Goal: Task Accomplishment & Management: Use online tool/utility

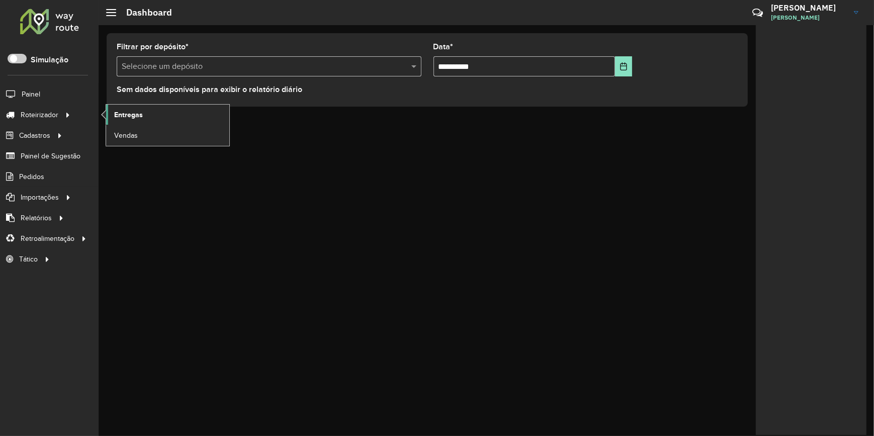
click at [115, 113] on span "Entregas" at bounding box center [128, 115] width 29 height 11
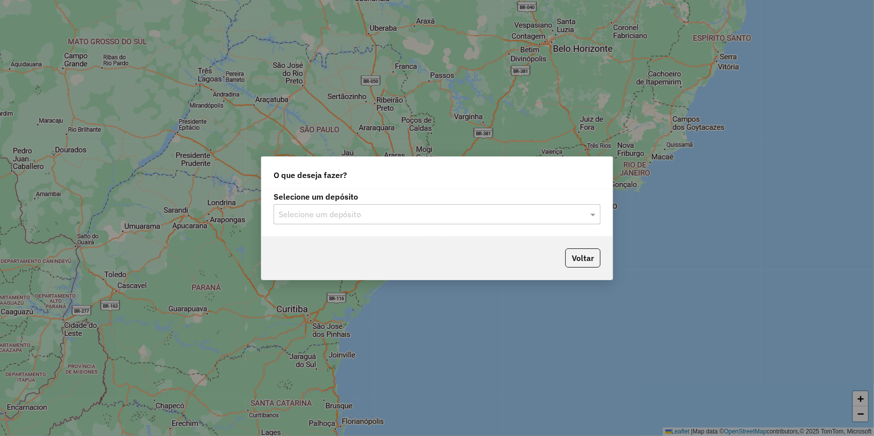
click at [355, 199] on label "Selecione um depósito" at bounding box center [437, 197] width 327 height 12
click at [355, 216] on input "text" at bounding box center [427, 215] width 297 height 12
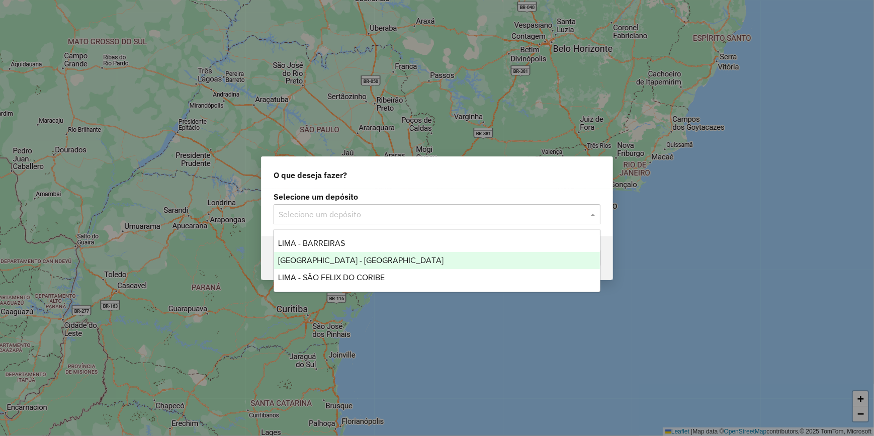
click at [368, 260] on div "LIMA - RIO VERDE" at bounding box center [437, 260] width 326 height 17
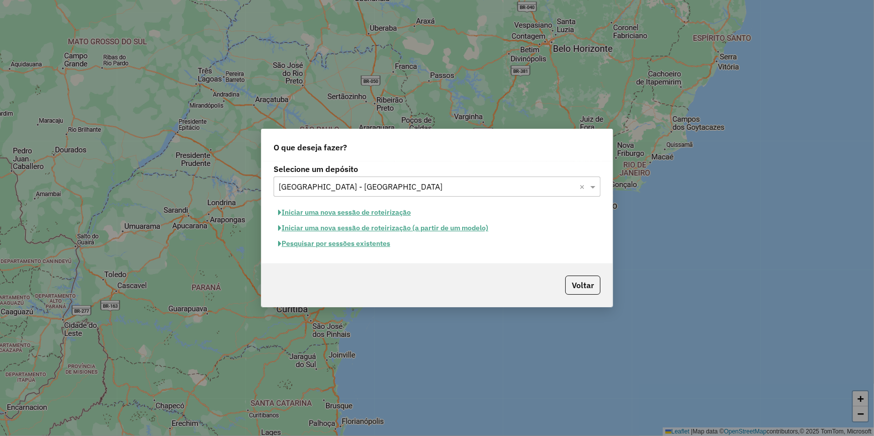
click at [360, 243] on button "Pesquisar por sessões existentes" at bounding box center [334, 244] width 121 height 16
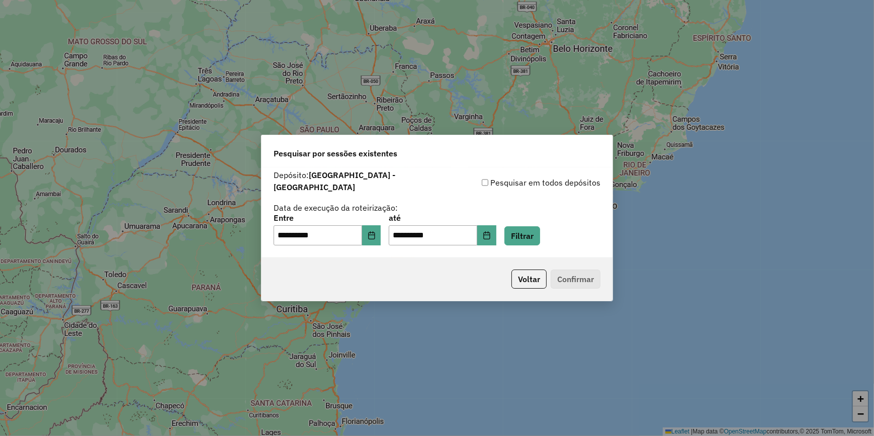
click at [517, 227] on div "**********" at bounding box center [437, 229] width 327 height 31
click at [530, 231] on button "Filtrar" at bounding box center [523, 235] width 36 height 19
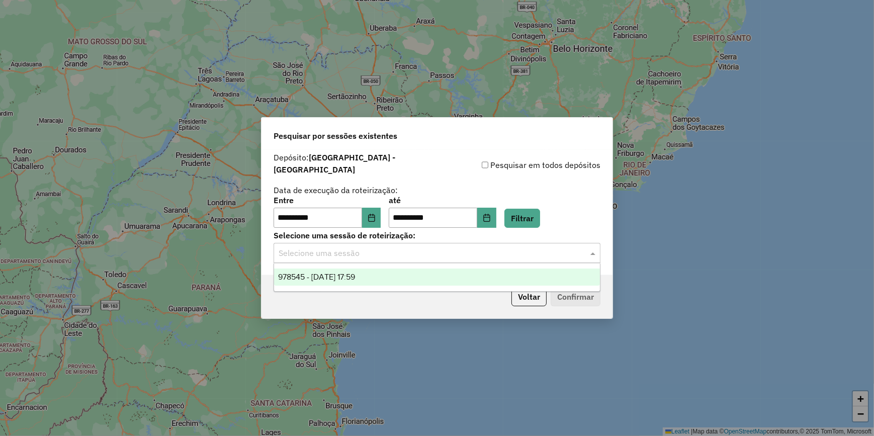
click at [395, 243] on div "Selecione uma sessão" at bounding box center [437, 253] width 327 height 20
click at [419, 272] on div "978545 - 13/08/2025 17:59" at bounding box center [437, 277] width 326 height 17
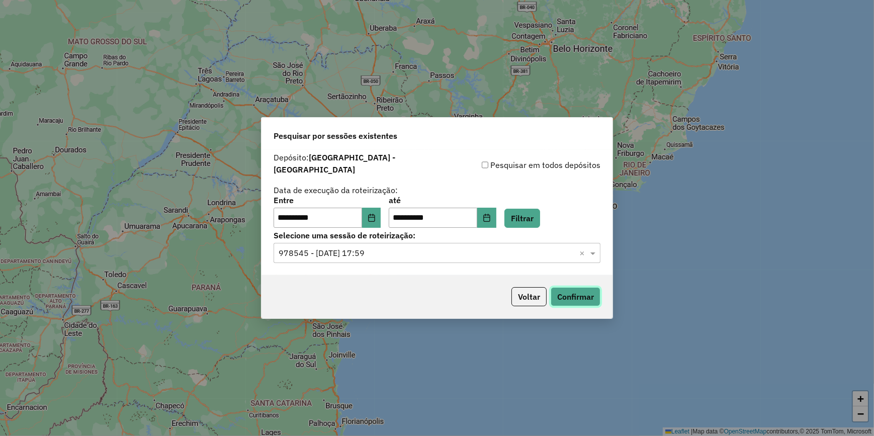
click at [566, 293] on button "Confirmar" at bounding box center [576, 296] width 50 height 19
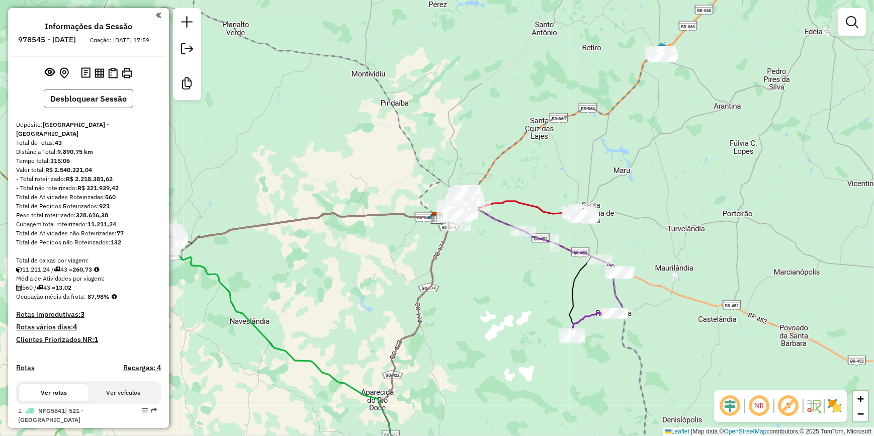
click at [113, 107] on button "Desbloquear Sessão" at bounding box center [89, 98] width 90 height 19
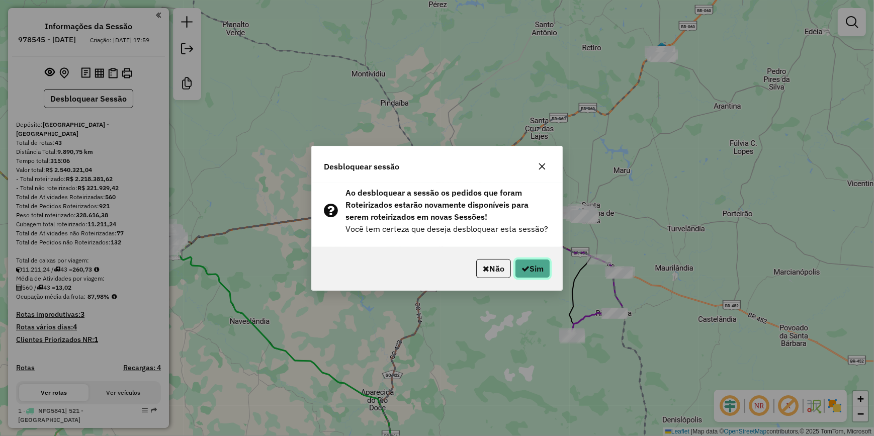
click at [525, 267] on icon "button" at bounding box center [526, 269] width 8 height 8
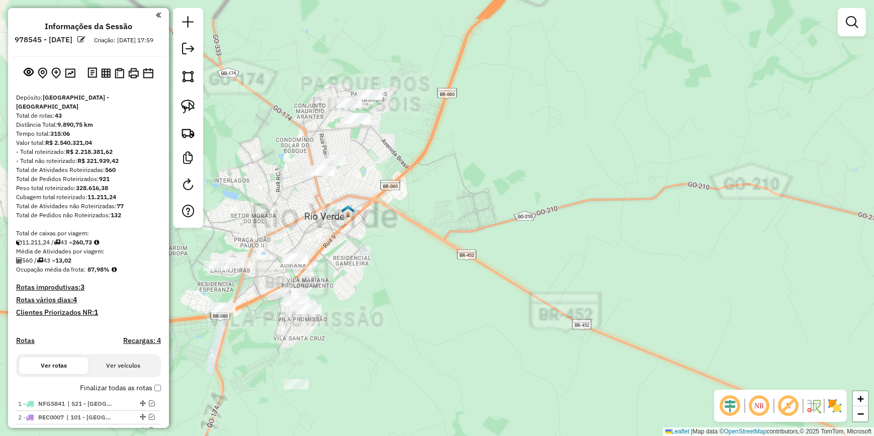
drag, startPoint x: 421, startPoint y: 99, endPoint x: 356, endPoint y: 161, distance: 89.7
click at [450, 250] on div "Janela de atendimento Grade de atendimento Capacidade Transportadoras Veículos …" at bounding box center [437, 218] width 874 height 436
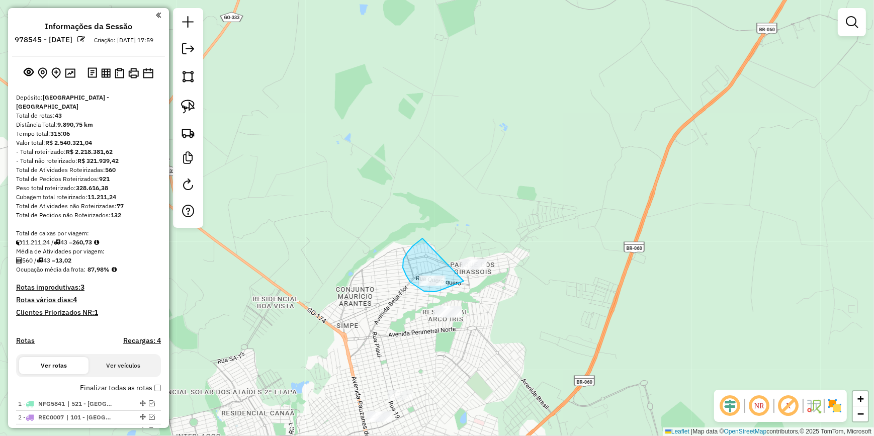
drag, startPoint x: 421, startPoint y: 240, endPoint x: 535, endPoint y: 225, distance: 114.6
drag, startPoint x: 478, startPoint y: 241, endPoint x: 500, endPoint y: 280, distance: 44.6
drag, startPoint x: 423, startPoint y: 275, endPoint x: 445, endPoint y: 294, distance: 29.6
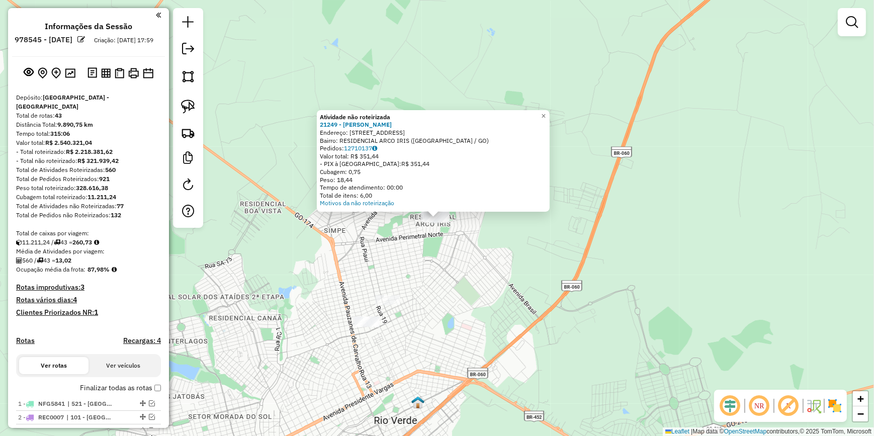
click at [432, 271] on div "Atividade não roteirizada 21249 - [PERSON_NAME] Endereço: R EMBAUVA 233 Bairro:…" at bounding box center [437, 218] width 874 height 436
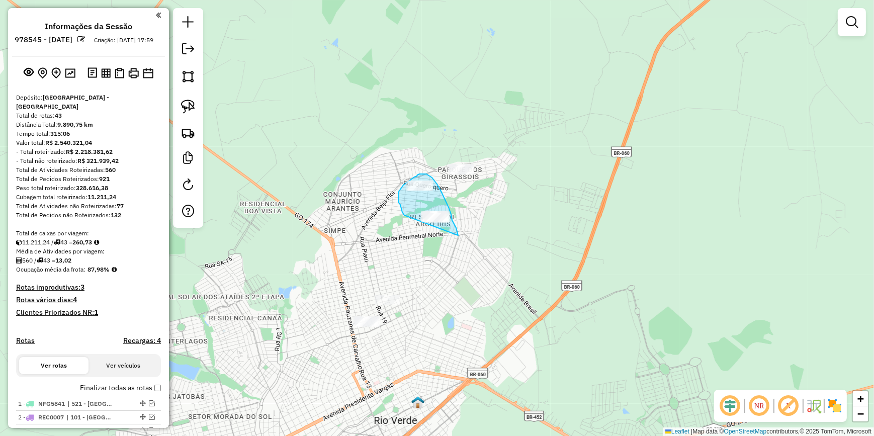
drag, startPoint x: 402, startPoint y: 212, endPoint x: 458, endPoint y: 235, distance: 60.4
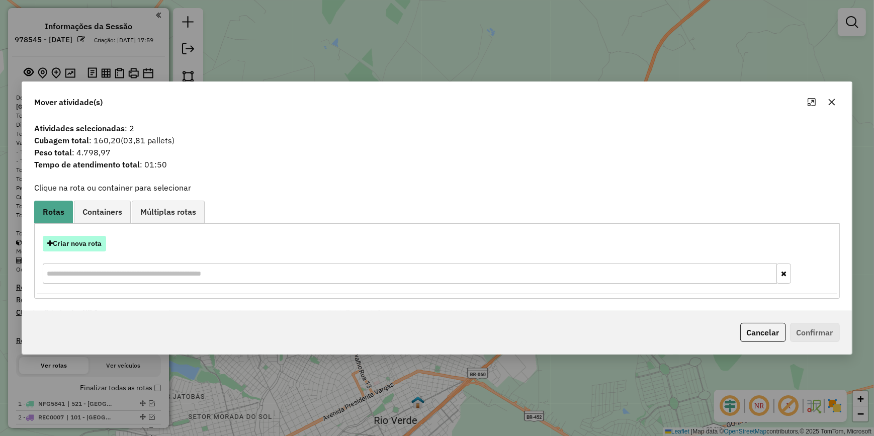
click at [67, 251] on button "Criar nova rota" at bounding box center [74, 244] width 63 height 16
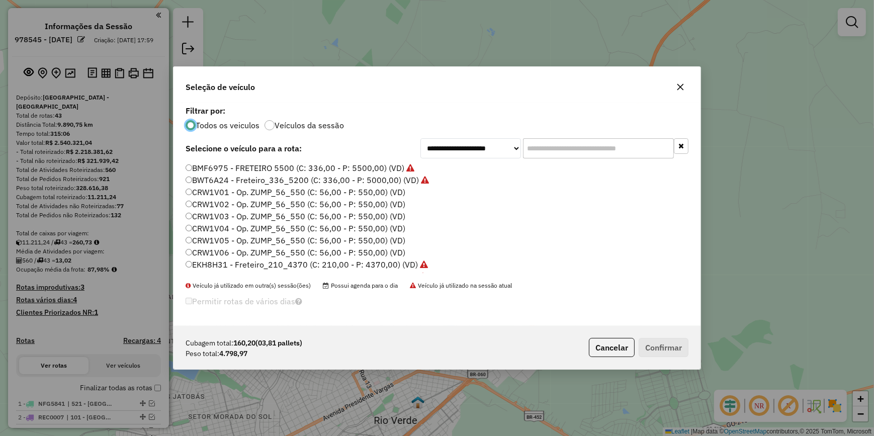
scroll to position [5, 3]
click at [579, 143] on input "text" at bounding box center [598, 148] width 151 height 20
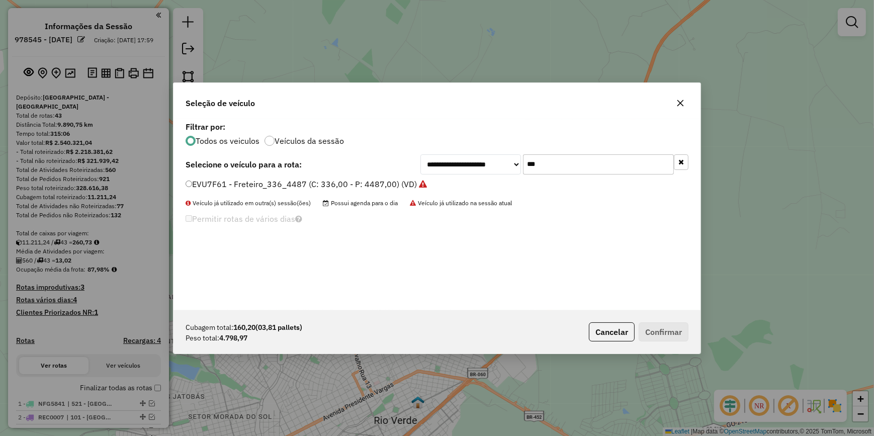
type input "***"
drag, startPoint x: 679, startPoint y: 110, endPoint x: 690, endPoint y: 92, distance: 21.4
click at [679, 110] on button "button" at bounding box center [681, 103] width 16 height 16
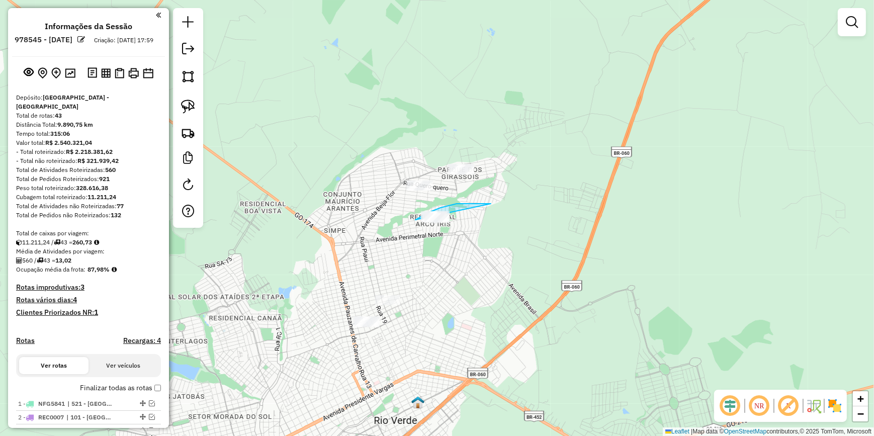
drag, startPoint x: 475, startPoint y: 204, endPoint x: 406, endPoint y: 244, distance: 80.1
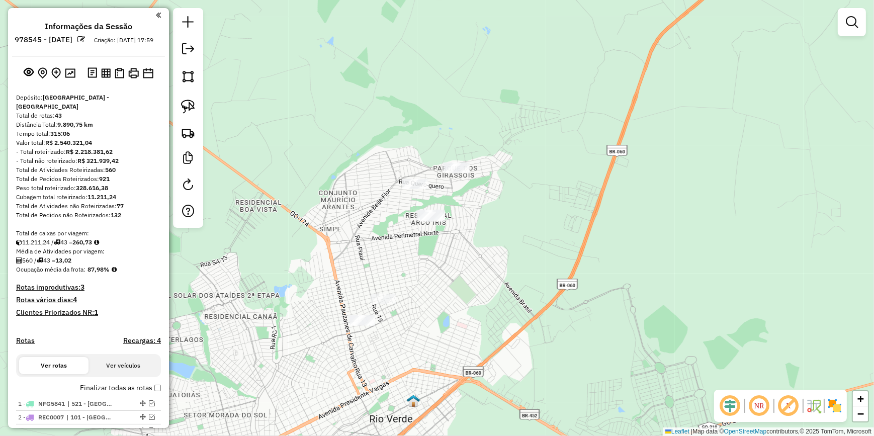
drag, startPoint x: 423, startPoint y: 203, endPoint x: 436, endPoint y: 186, distance: 21.1
click at [436, 186] on div "Janela de atendimento Grade de atendimento Capacidade Transportadoras Veículos …" at bounding box center [437, 218] width 874 height 436
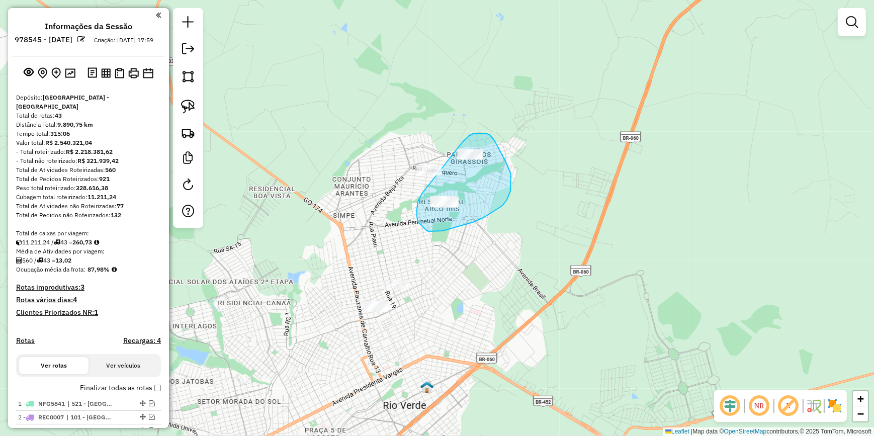
drag, startPoint x: 417, startPoint y: 216, endPoint x: 462, endPoint y: 142, distance: 86.7
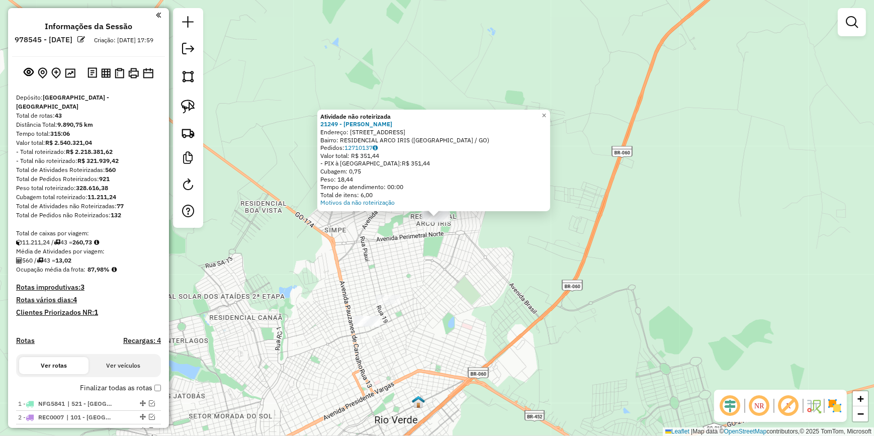
click at [488, 251] on div "Atividade não roteirizada 21249 - [PERSON_NAME] Endereço: R EMBAUVA 233 Bairro:…" at bounding box center [437, 218] width 874 height 436
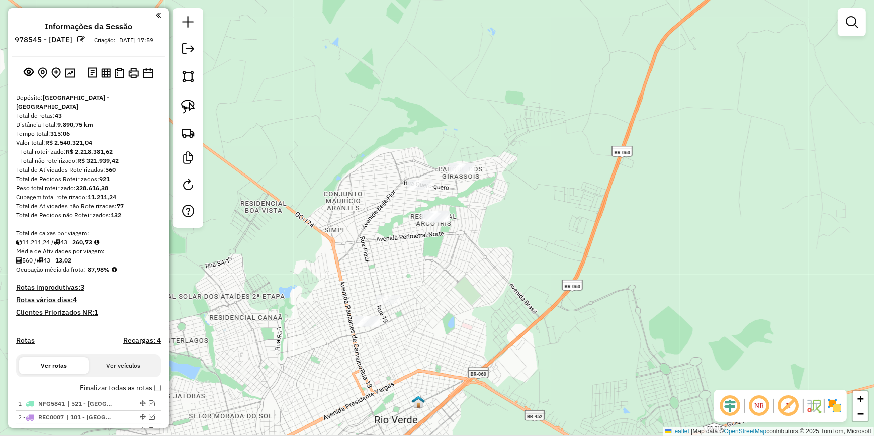
click at [468, 175] on div at bounding box center [462, 169] width 25 height 10
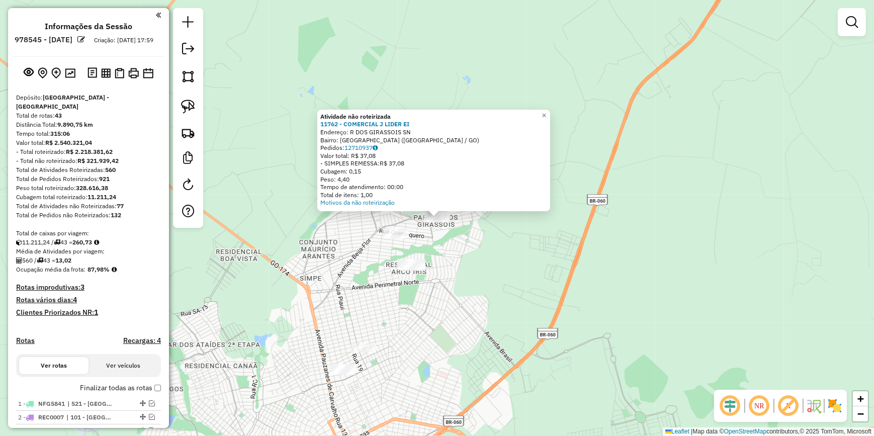
click at [498, 286] on div "Atividade não roteirizada 11762 - COMERCIAL J LIDER EI Endereço: R DOS GIRASSOI…" at bounding box center [437, 218] width 874 height 436
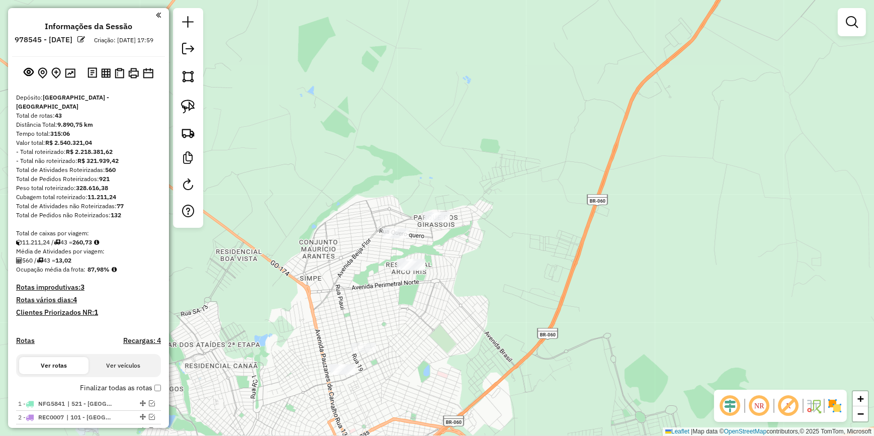
drag, startPoint x: 316, startPoint y: 251, endPoint x: 313, endPoint y: 256, distance: 5.7
click at [315, 253] on div "Janela de atendimento Grade de atendimento Capacidade Transportadoras Veículos …" at bounding box center [437, 218] width 874 height 436
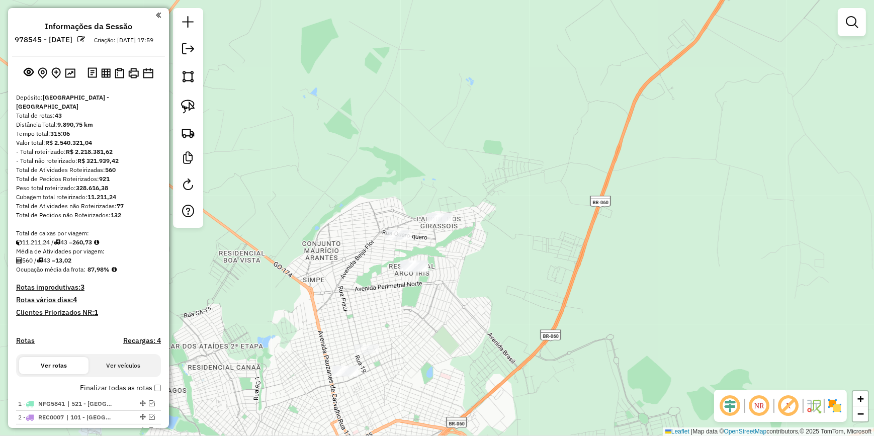
drag, startPoint x: 779, startPoint y: 88, endPoint x: 856, endPoint y: 58, distance: 82.0
click at [856, 58] on div "Janela de atendimento Grade de atendimento Capacidade Transportadoras Veículos …" at bounding box center [437, 218] width 874 height 436
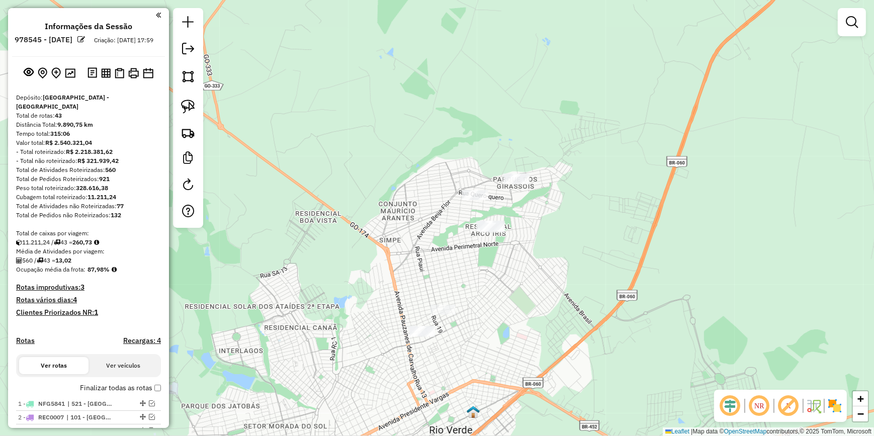
click at [721, 120] on div "Janela de atendimento Grade de atendimento Capacidade Transportadoras Veículos …" at bounding box center [437, 218] width 874 height 436
drag, startPoint x: 687, startPoint y: 249, endPoint x: 684, endPoint y: 183, distance: 66.5
click at [684, 183] on div "Janela de atendimento Grade de atendimento Capacidade Transportadoras Veículos …" at bounding box center [437, 218] width 874 height 436
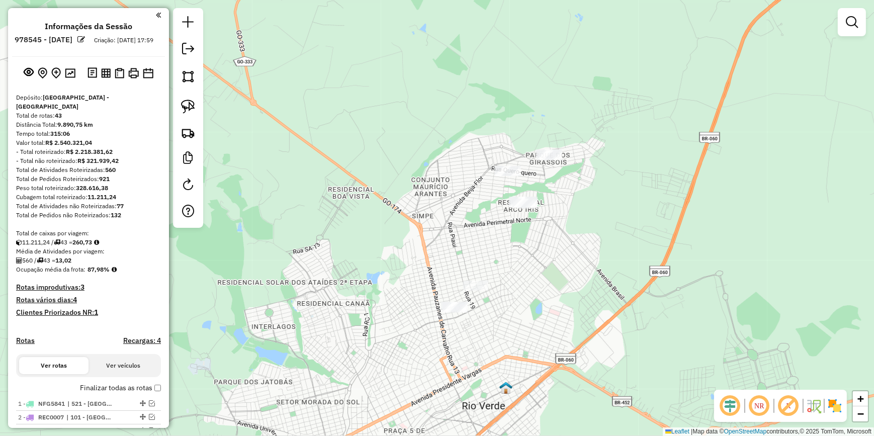
drag, startPoint x: 407, startPoint y: 282, endPoint x: 386, endPoint y: 247, distance: 40.2
click at [387, 248] on div "Janela de atendimento Grade de atendimento Capacidade Transportadoras Veículos …" at bounding box center [437, 218] width 874 height 436
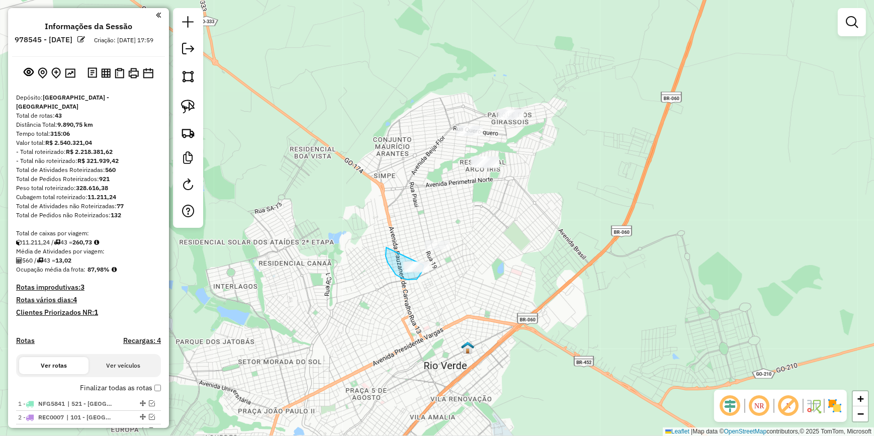
click at [424, 262] on div "Janela de atendimento Grade de atendimento Capacidade Transportadoras Veículos …" at bounding box center [437, 218] width 874 height 436
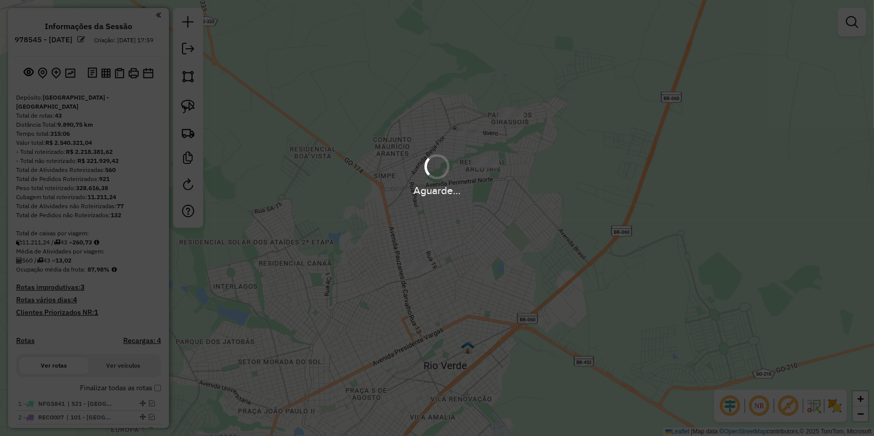
drag, startPoint x: 519, startPoint y: 307, endPoint x: 542, endPoint y: 152, distance: 156.6
click at [542, 148] on div "Aguarde..." at bounding box center [437, 218] width 874 height 436
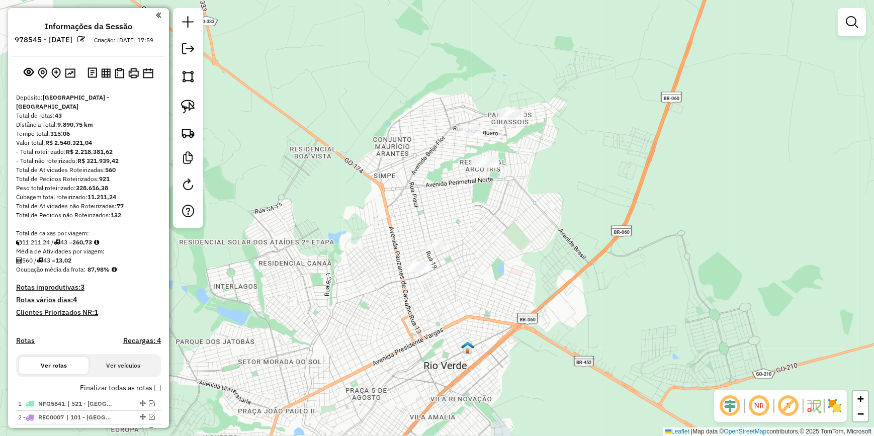
click at [556, 218] on div "Janela de atendimento Grade de atendimento Capacidade Transportadoras Veículos …" at bounding box center [437, 218] width 874 height 436
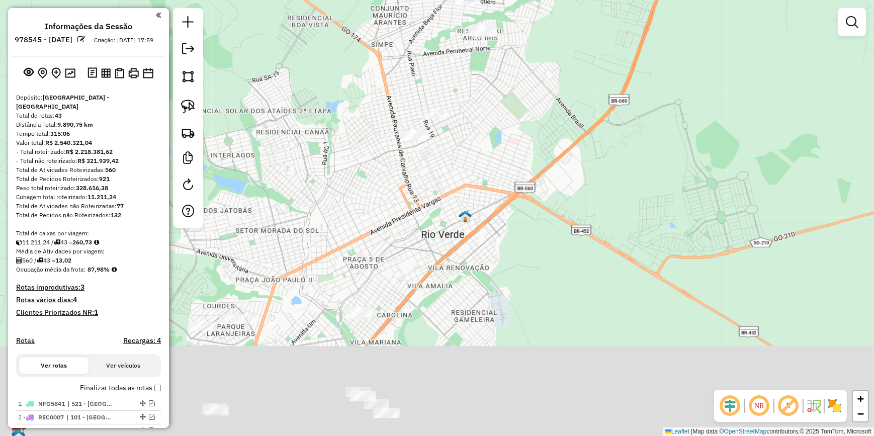
drag, startPoint x: 555, startPoint y: 166, endPoint x: 566, endPoint y: 80, distance: 86.3
click at [563, 81] on div "Janela de atendimento Grade de atendimento Capacidade Transportadoras Veículos …" at bounding box center [437, 218] width 874 height 436
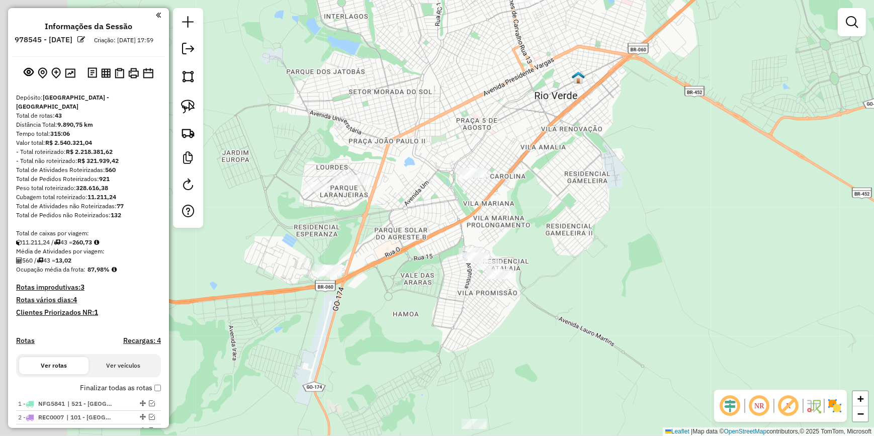
drag, startPoint x: 469, startPoint y: 253, endPoint x: 538, endPoint y: 196, distance: 89.4
click at [543, 209] on div "Janela de atendimento Grade de atendimento Capacidade Transportadoras Veículos …" at bounding box center [437, 218] width 874 height 436
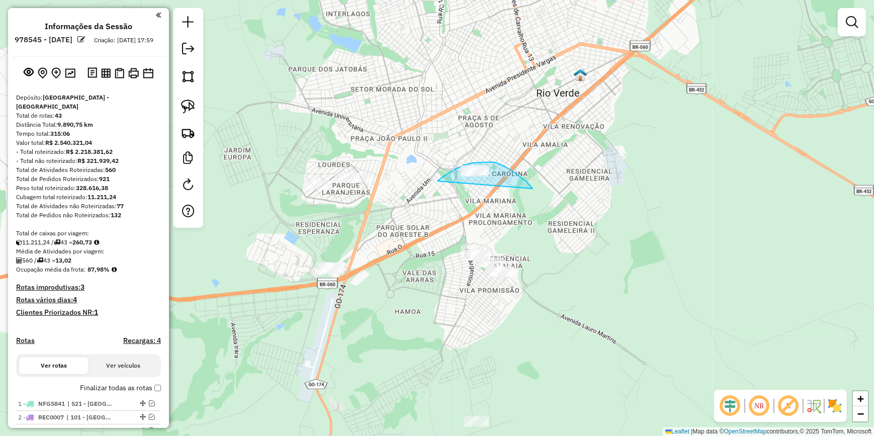
drag, startPoint x: 500, startPoint y: 164, endPoint x: 431, endPoint y: 207, distance: 81.5
drag, startPoint x: 488, startPoint y: 224, endPoint x: 532, endPoint y: 264, distance: 59.1
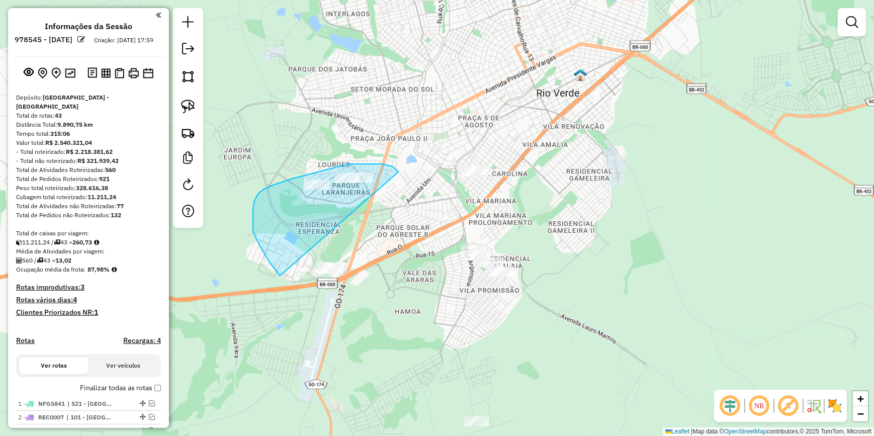
drag, startPoint x: 388, startPoint y: 165, endPoint x: 348, endPoint y: 307, distance: 147.5
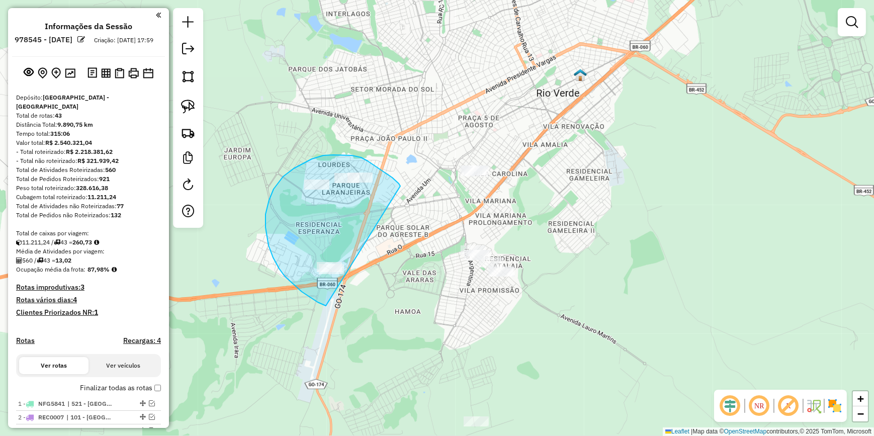
drag, startPoint x: 400, startPoint y: 186, endPoint x: 355, endPoint y: 297, distance: 120.0
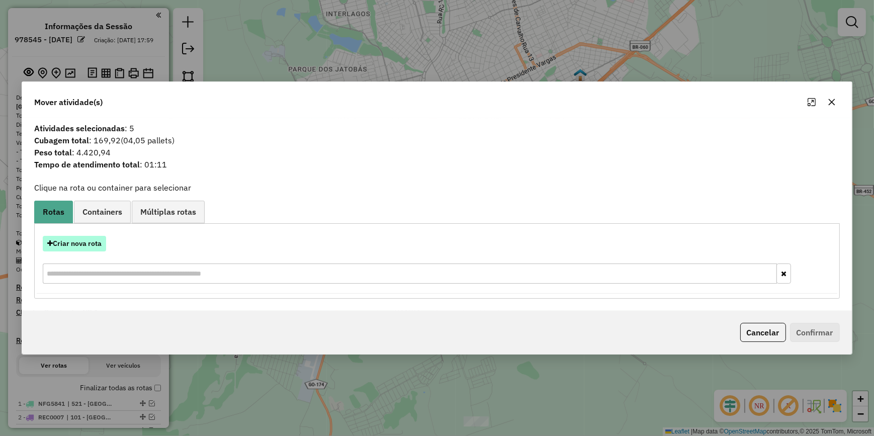
click at [91, 241] on button "Criar nova rota" at bounding box center [74, 244] width 63 height 16
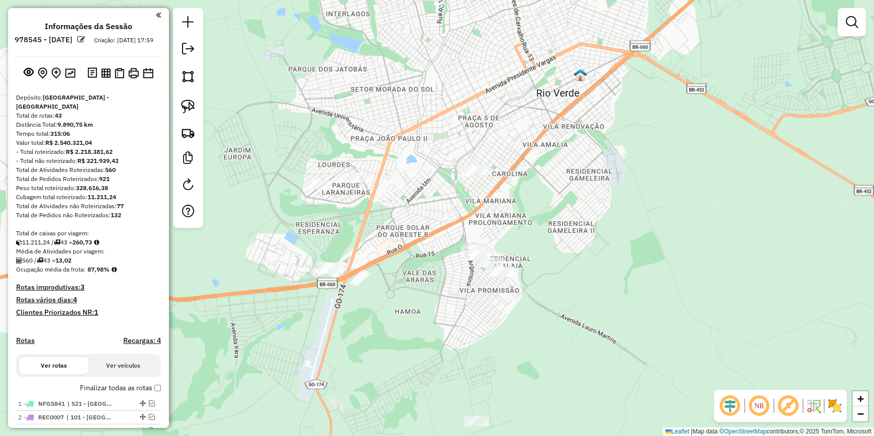
click at [409, 306] on div "Janela de atendimento Grade de atendimento Capacidade Transportadoras Veículos …" at bounding box center [437, 218] width 874 height 436
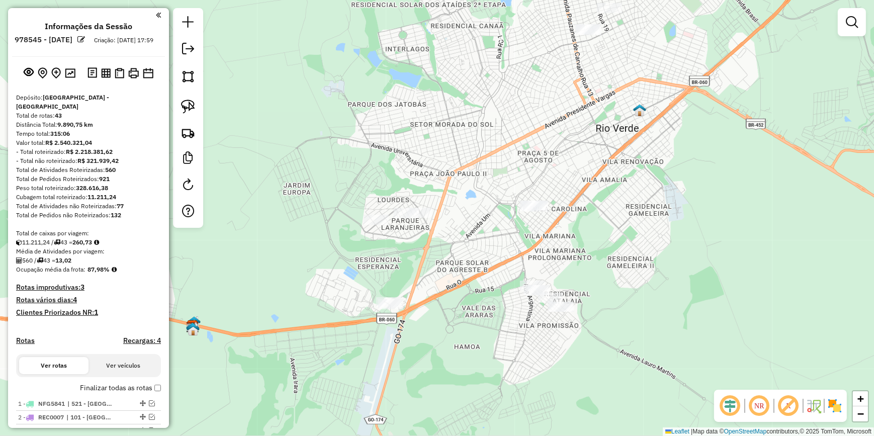
drag, startPoint x: 431, startPoint y: 254, endPoint x: 442, endPoint y: 259, distance: 12.4
click at [442, 259] on div "Janela de atendimento Grade de atendimento Capacidade Transportadoras Veículos …" at bounding box center [437, 218] width 874 height 436
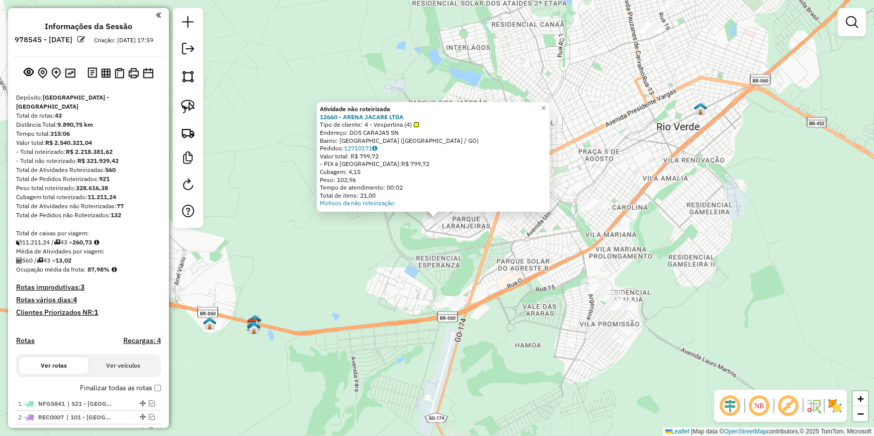
click at [473, 234] on div "Atividade não roteirizada 12660 - ARENA JACARE LTDA Tipo de cliente: 4 - Vesper…" at bounding box center [437, 218] width 874 height 436
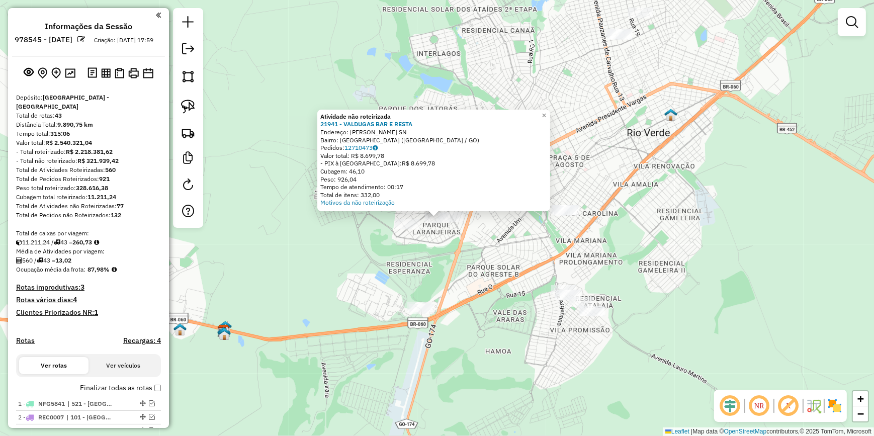
click at [509, 250] on div "Atividade não roteirizada 21941 - VALDUGAS BAR E RESTA Endereço: TUPININKINS SN…" at bounding box center [437, 218] width 874 height 436
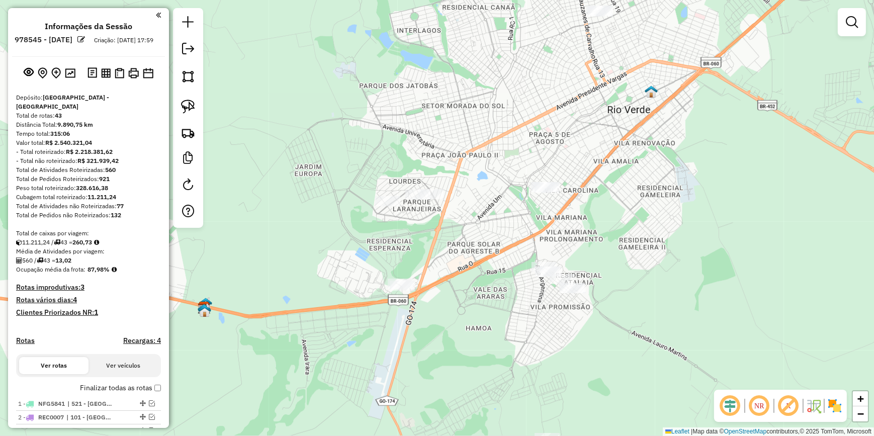
drag, startPoint x: 508, startPoint y: 259, endPoint x: 482, endPoint y: 220, distance: 46.0
click at [482, 220] on div "Janela de atendimento Grade de atendimento Capacidade Transportadoras Veículos …" at bounding box center [437, 218] width 874 height 436
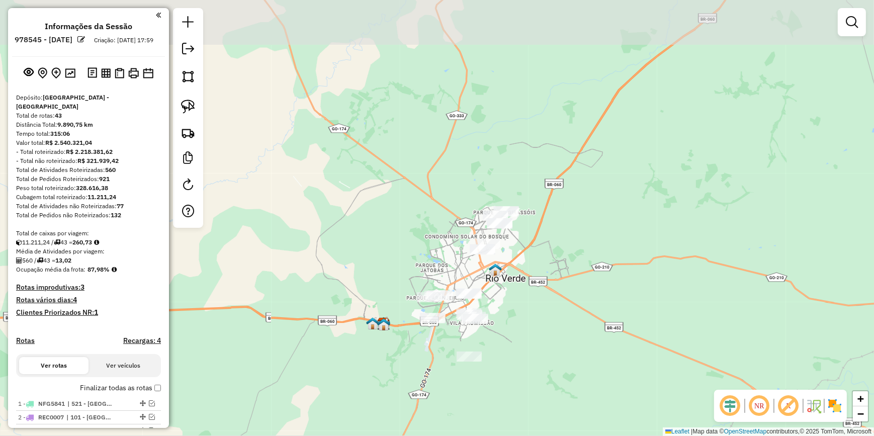
drag, startPoint x: 448, startPoint y: 292, endPoint x: 430, endPoint y: 371, distance: 81.5
click at [430, 371] on div "Janela de atendimento Grade de atendimento Capacidade Transportadoras Veículos …" at bounding box center [437, 218] width 874 height 436
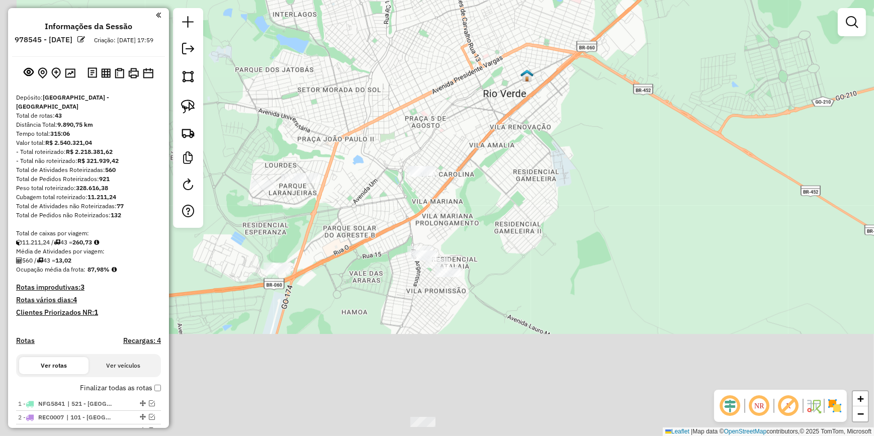
drag, startPoint x: 494, startPoint y: 297, endPoint x: 534, endPoint y: 172, distance: 131.4
click at [533, 172] on div "Janela de atendimento Grade de atendimento Capacidade Transportadoras Veículos …" at bounding box center [437, 218] width 874 height 436
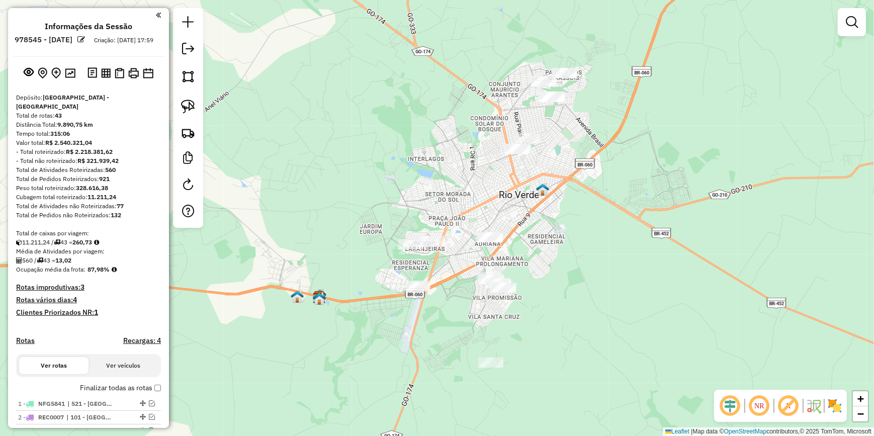
drag, startPoint x: 570, startPoint y: 137, endPoint x: 563, endPoint y: 181, distance: 44.3
click at [563, 181] on div "Janela de atendimento Grade de atendimento Capacidade Transportadoras Veículos …" at bounding box center [437, 218] width 874 height 436
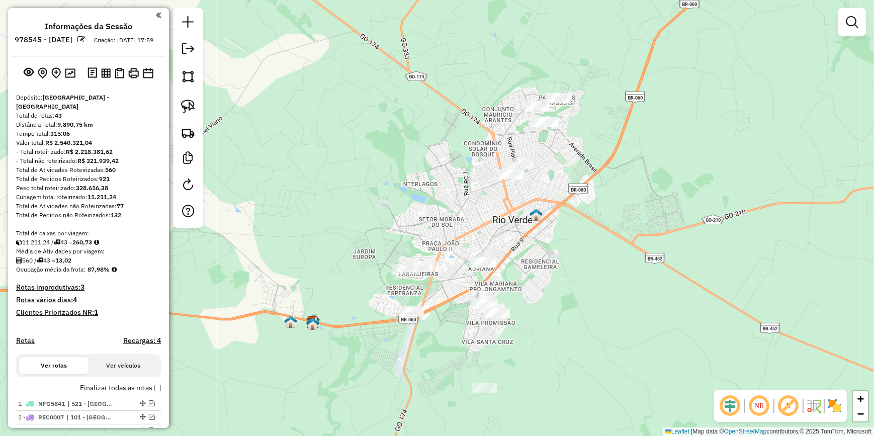
click at [400, 206] on div "Janela de atendimento Grade de atendimento Capacidade Transportadoras Veículos …" at bounding box center [437, 218] width 874 height 436
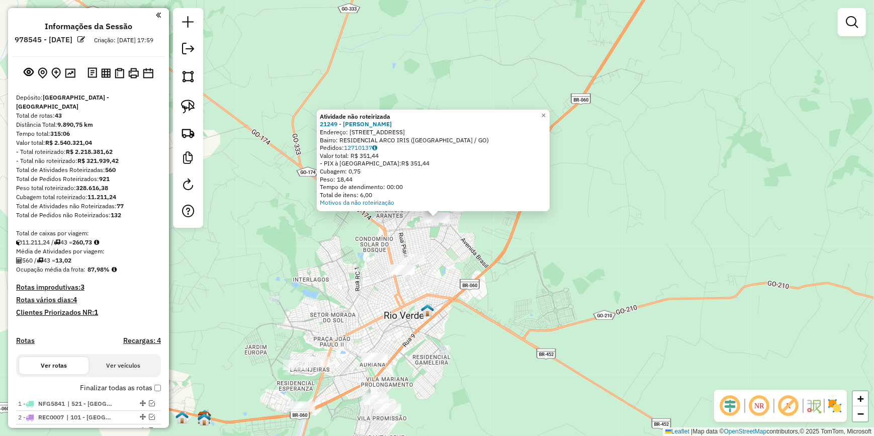
click at [448, 236] on div "Atividade não roteirizada 21249 - [PERSON_NAME] Endereço: R EMBAUVA 233 Bairro:…" at bounding box center [437, 218] width 874 height 436
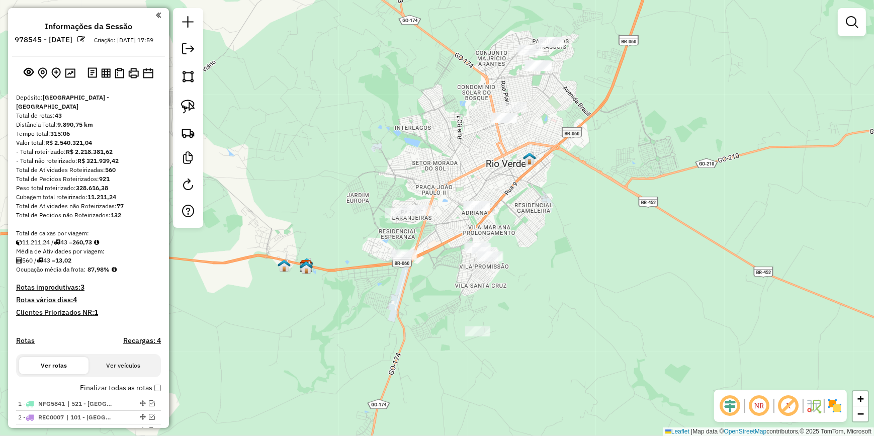
drag, startPoint x: 439, startPoint y: 329, endPoint x: 501, endPoint y: 176, distance: 165.0
click at [534, 170] on div "Janela de atendimento Grade de atendimento Capacidade Transportadoras Veículos …" at bounding box center [437, 218] width 874 height 436
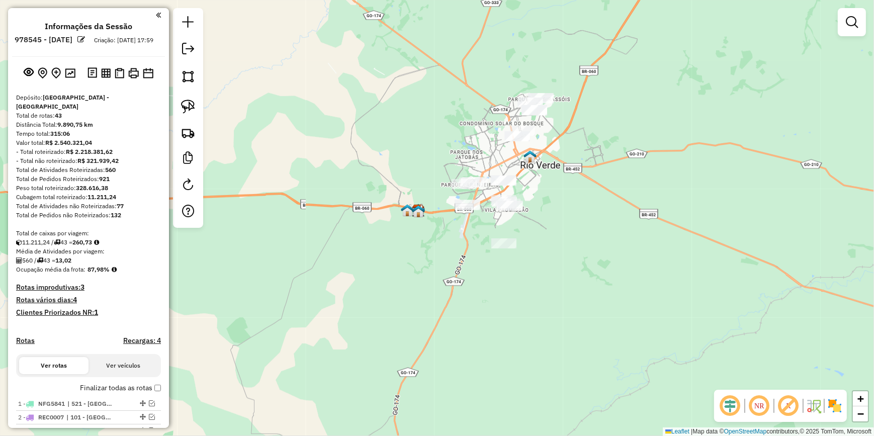
drag, startPoint x: 575, startPoint y: 146, endPoint x: 547, endPoint y: 222, distance: 81.2
click at [547, 222] on div "Janela de atendimento Grade de atendimento Capacidade Transportadoras Veículos …" at bounding box center [437, 218] width 874 height 436
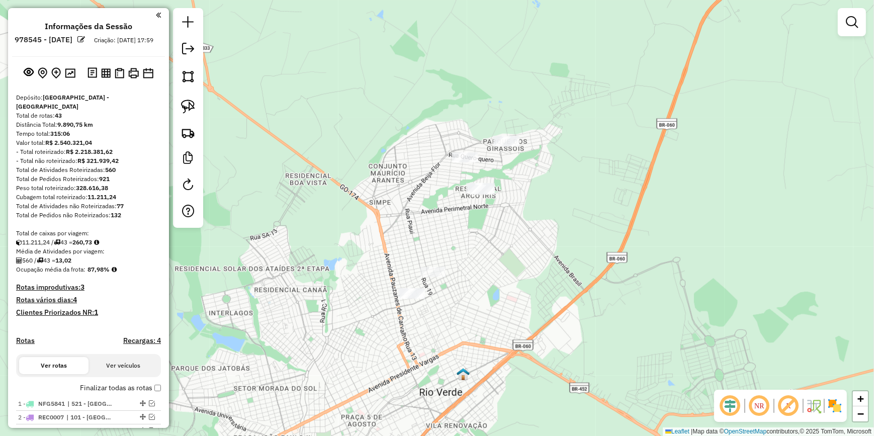
click at [421, 200] on div "Janela de atendimento Grade de atendimento Capacidade Transportadoras Veículos …" at bounding box center [437, 218] width 874 height 436
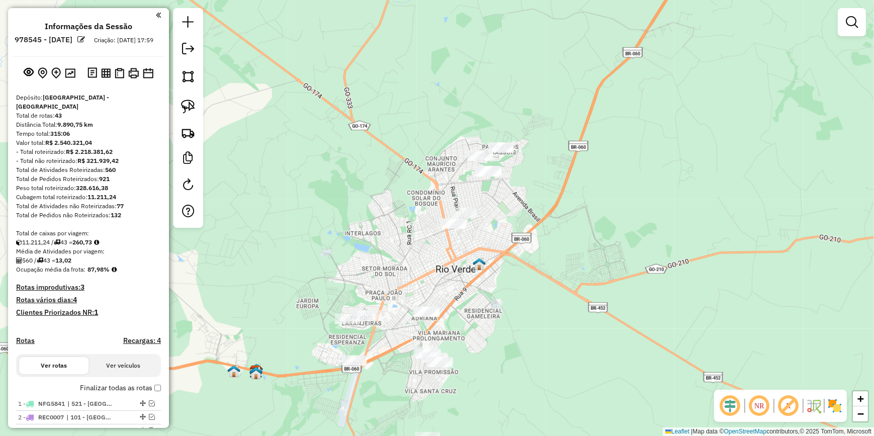
drag, startPoint x: 435, startPoint y: 269, endPoint x: 473, endPoint y: 171, distance: 105.3
click at [473, 171] on div "Janela de atendimento Grade de atendimento Capacidade Transportadoras Veículos …" at bounding box center [437, 218] width 874 height 436
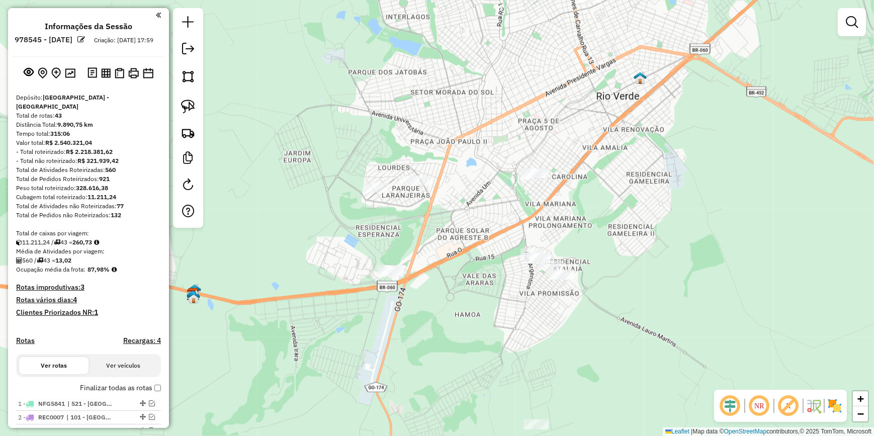
click at [468, 129] on div "Janela de atendimento Grade de atendimento Capacidade Transportadoras Veículos …" at bounding box center [437, 218] width 874 height 436
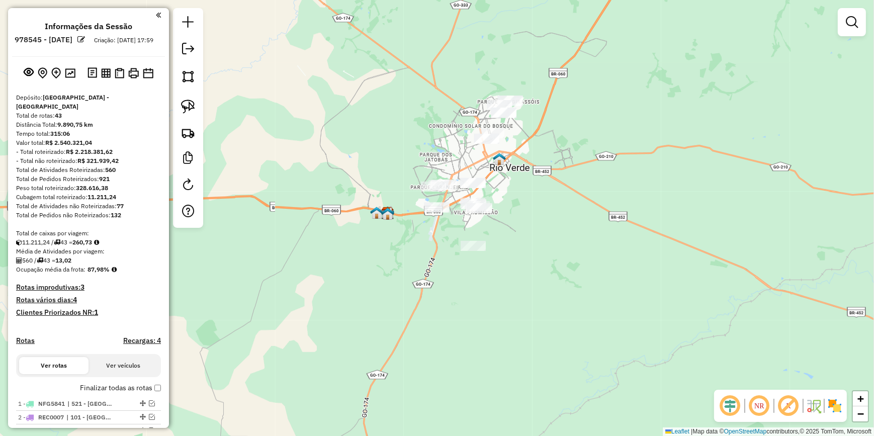
drag, startPoint x: 475, startPoint y: 104, endPoint x: 453, endPoint y: 163, distance: 63.2
click at [453, 163] on div "Janela de atendimento Grade de atendimento Capacidade Transportadoras Veículos …" at bounding box center [437, 218] width 874 height 436
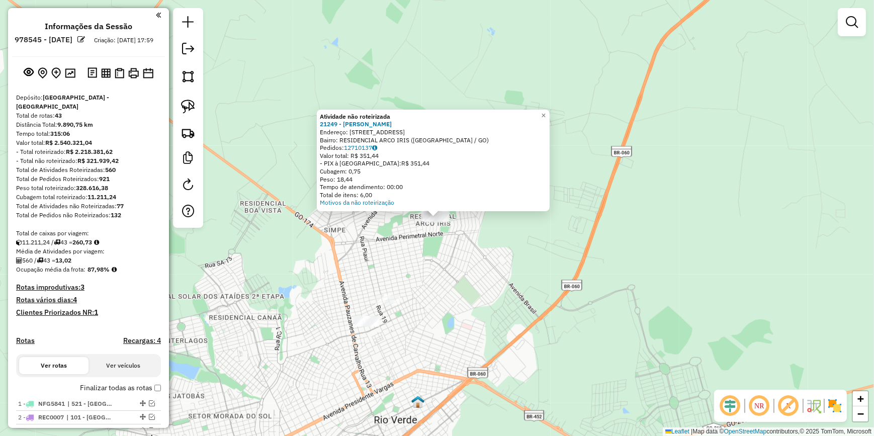
click at [343, 274] on div "Atividade não roteirizada 21249 - [PERSON_NAME] Endereço: R EMBAUVA 233 Bairro:…" at bounding box center [437, 218] width 874 height 436
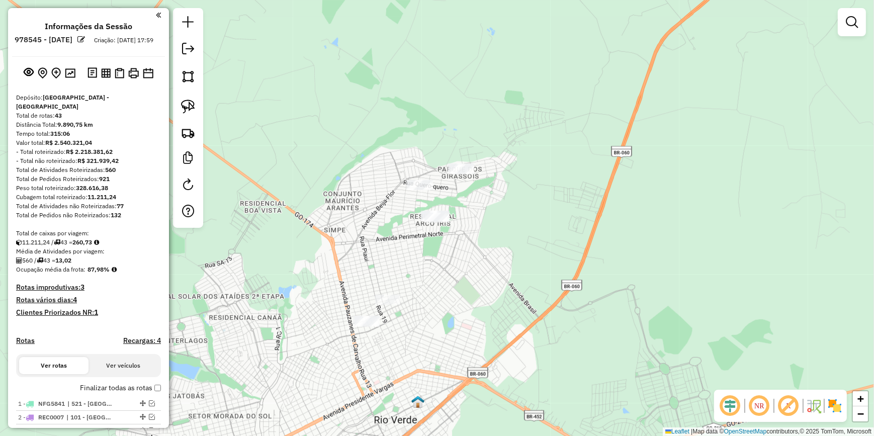
click at [466, 162] on div "Janela de atendimento Grade de atendimento Capacidade Transportadoras Veículos …" at bounding box center [437, 218] width 874 height 436
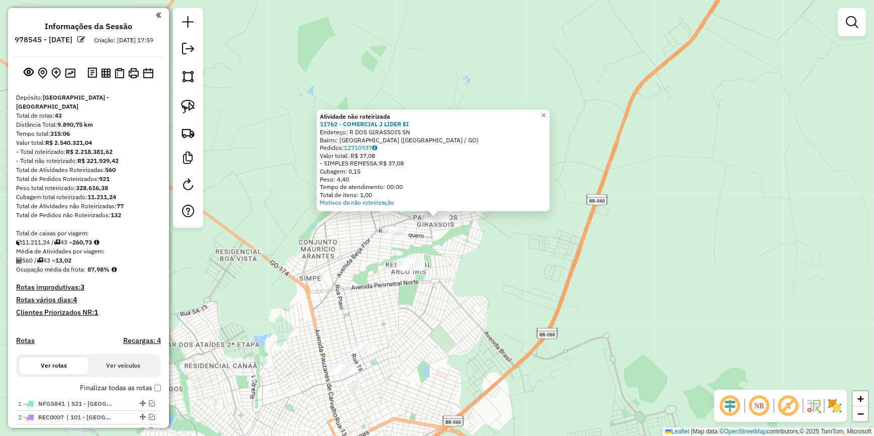
click at [466, 250] on div "Atividade não roteirizada 11762 - COMERCIAL J LIDER EI Endereço: R DOS GIRASSOI…" at bounding box center [437, 218] width 874 height 436
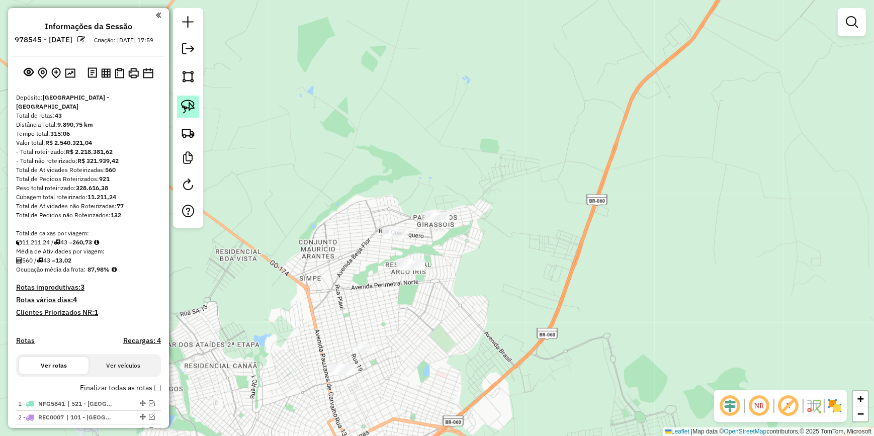
click at [188, 108] on img at bounding box center [188, 107] width 14 height 14
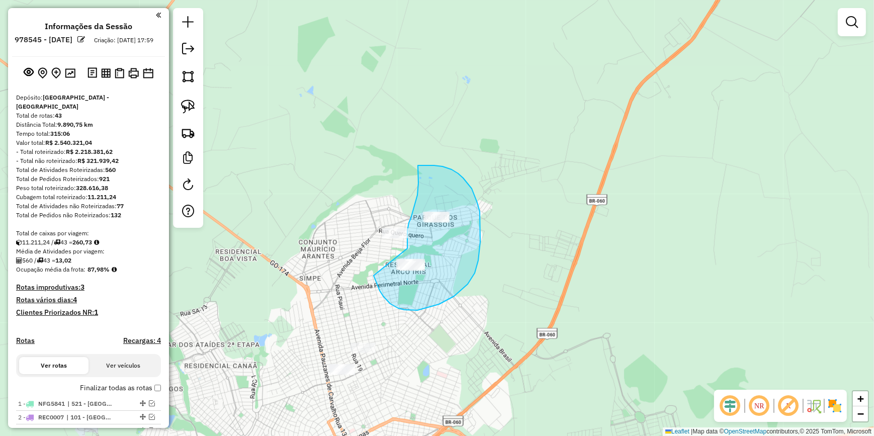
drag, startPoint x: 380, startPoint y: 291, endPoint x: 407, endPoint y: 248, distance: 50.5
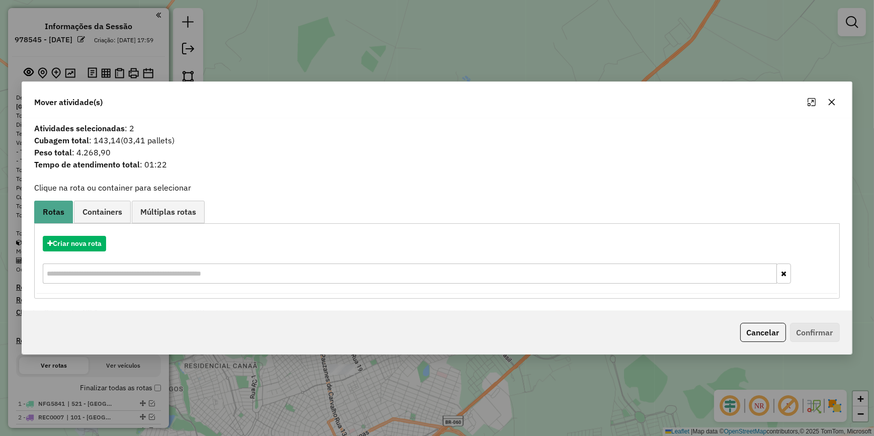
click at [832, 102] on icon "button" at bounding box center [831, 102] width 7 height 7
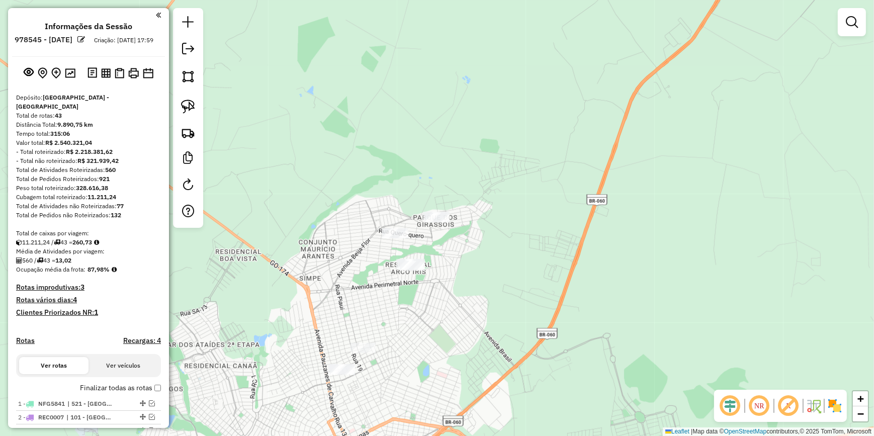
click at [671, 239] on div "Janela de atendimento Grade de atendimento Capacidade Transportadoras Veículos …" at bounding box center [437, 218] width 874 height 436
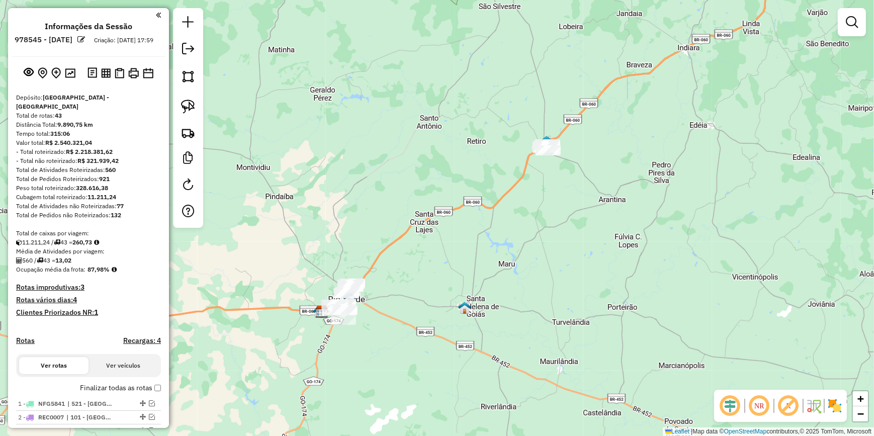
click at [415, 126] on div "Janela de atendimento Grade de atendimento Capacidade Transportadoras Veículos …" at bounding box center [437, 218] width 874 height 436
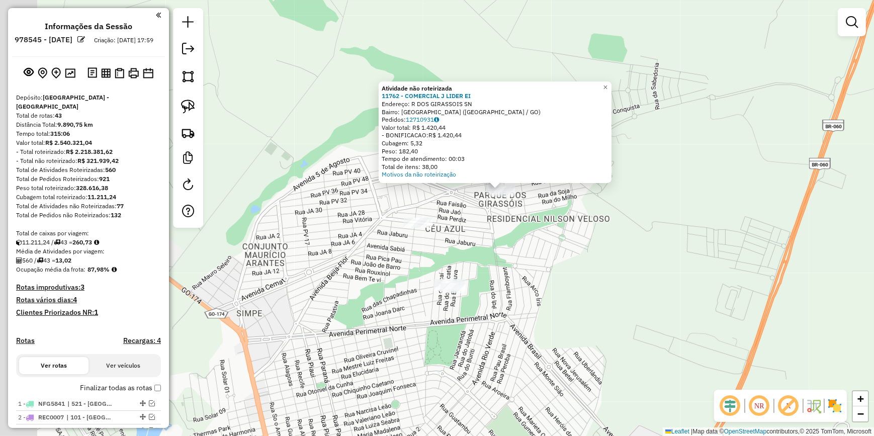
drag, startPoint x: 579, startPoint y: 261, endPoint x: 604, endPoint y: 251, distance: 26.0
click at [604, 251] on div "Atividade não roteirizada 11762 - COMERCIAL J LIDER EI Endereço: R DOS GIRASSOI…" at bounding box center [437, 218] width 874 height 436
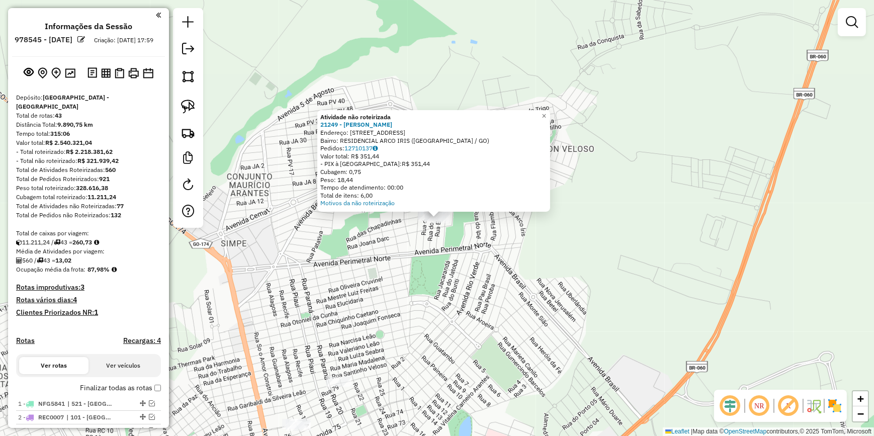
click at [441, 244] on div "Atividade não roteirizada 21249 - [PERSON_NAME] Endereço: R EMBAUVA 233 Bairro:…" at bounding box center [437, 218] width 874 height 436
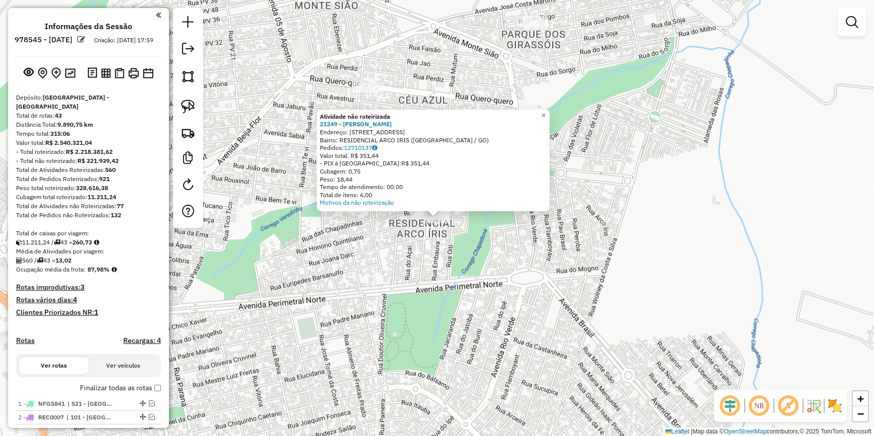
click at [431, 259] on div "Atividade não roteirizada 21249 - [PERSON_NAME] Endereço: R EMBAUVA 233 Bairro:…" at bounding box center [437, 218] width 874 height 436
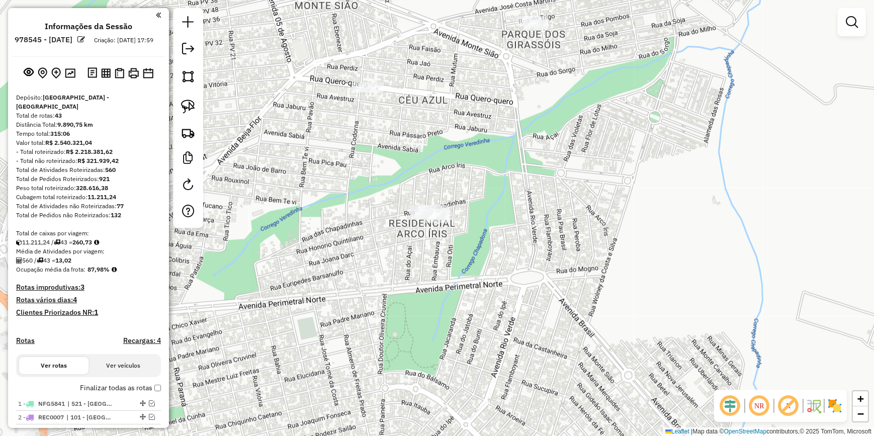
drag, startPoint x: 180, startPoint y: 107, endPoint x: 221, endPoint y: 137, distance: 51.8
click at [180, 107] on link at bounding box center [188, 107] width 22 height 22
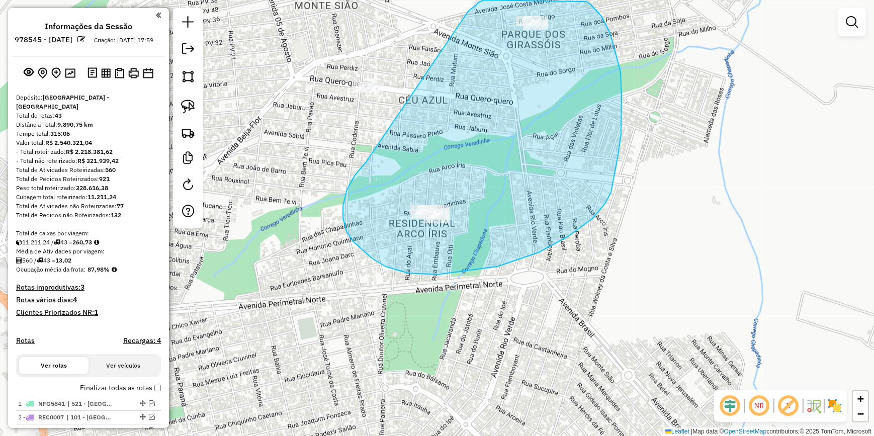
drag, startPoint x: 355, startPoint y: 175, endPoint x: 469, endPoint y: 11, distance: 200.0
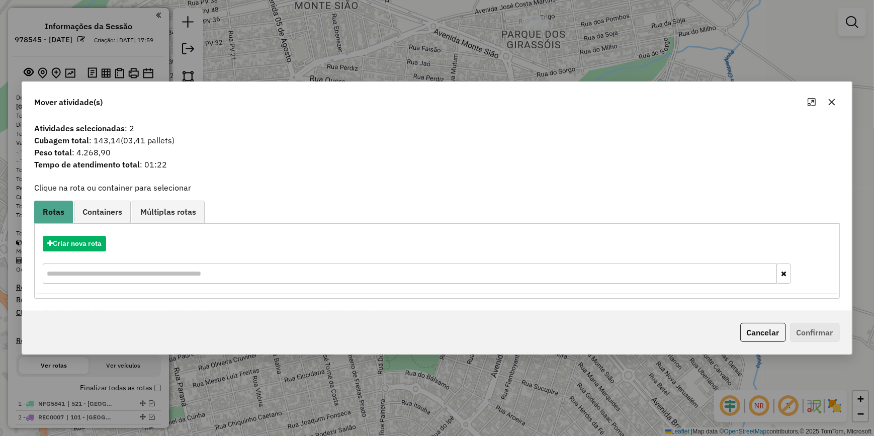
click at [800, 40] on div "Mover atividade(s) Atividades selecionadas : 2 Cubagem total : 143,14 (03,41 pa…" at bounding box center [437, 218] width 874 height 436
click at [526, 19] on div "Mover atividade(s) Atividades selecionadas : 2 Cubagem total : 143,14 (03,41 pa…" at bounding box center [437, 218] width 874 height 436
click at [825, 104] on button "button" at bounding box center [832, 102] width 16 height 16
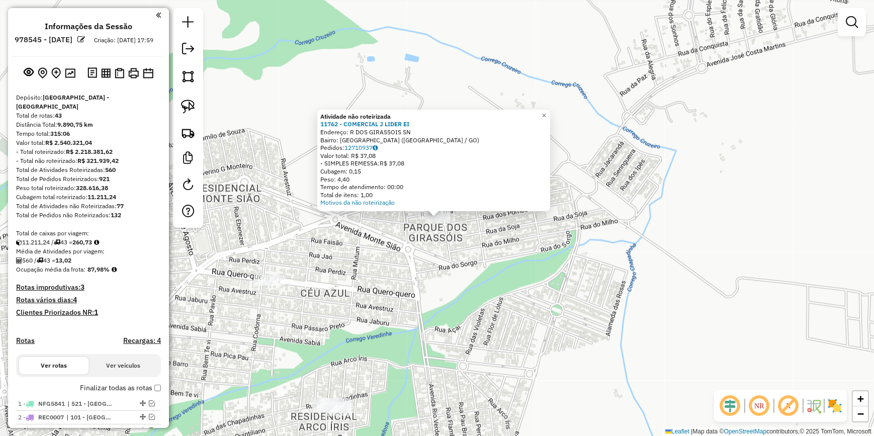
click at [646, 192] on div "Atividade não roteirizada 11762 - COMERCIAL J LIDER EI Endereço: R DOS GIRASSOI…" at bounding box center [437, 218] width 874 height 436
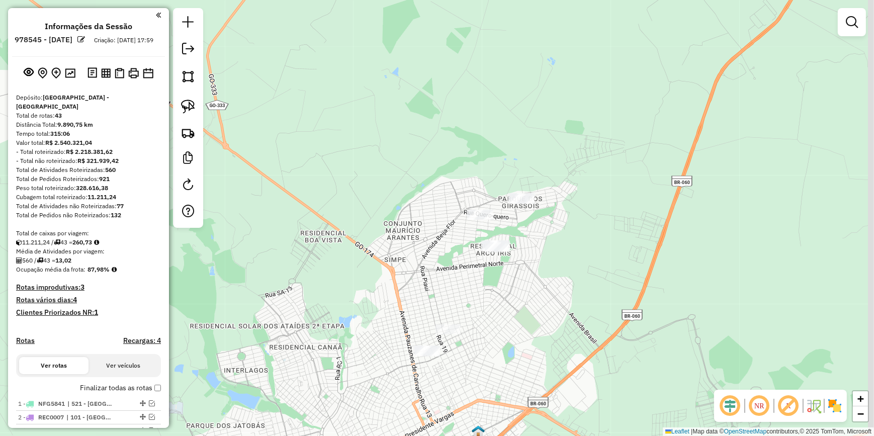
drag, startPoint x: 560, startPoint y: 237, endPoint x: 526, endPoint y: 238, distance: 33.7
click at [527, 238] on div "Janela de atendimento Grade de atendimento Capacidade Transportadoras Veículos …" at bounding box center [437, 218] width 874 height 436
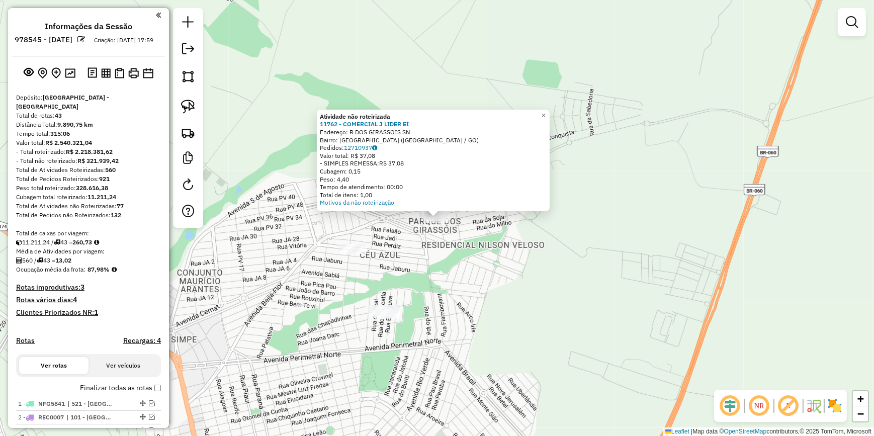
click at [505, 267] on div "Atividade não roteirizada 11762 - COMERCIAL J LIDER EI Endereço: R DOS GIRASSOI…" at bounding box center [437, 218] width 874 height 436
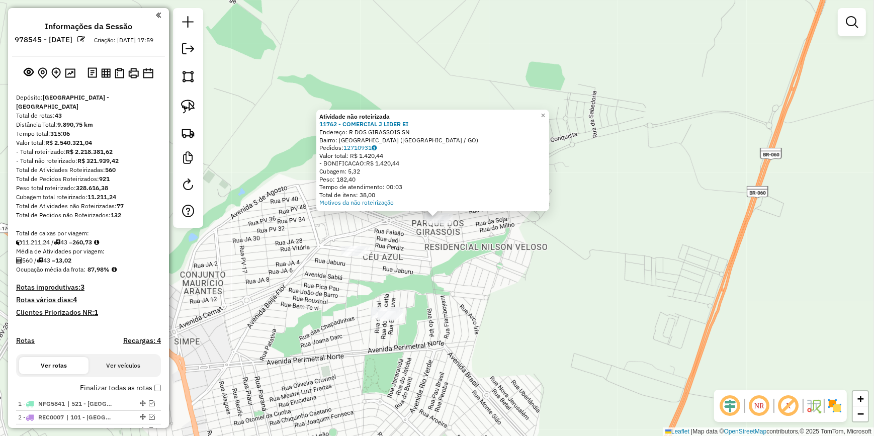
drag, startPoint x: 189, startPoint y: 101, endPoint x: 206, endPoint y: 127, distance: 30.8
click at [189, 101] on img at bounding box center [188, 107] width 14 height 14
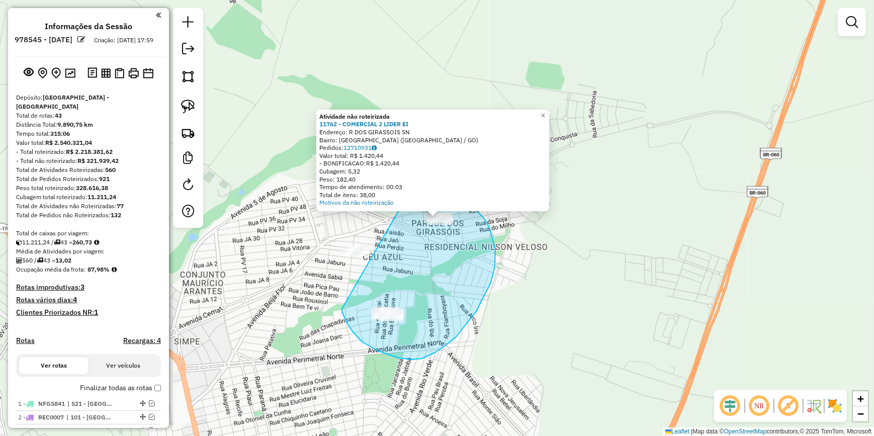
drag, startPoint x: 342, startPoint y: 309, endPoint x: 405, endPoint y: 199, distance: 126.7
click at [405, 199] on div "Atividade não roteirizada 11762 - COMERCIAL J LIDER EI Endereço: R DOS GIRASSOI…" at bounding box center [437, 218] width 874 height 436
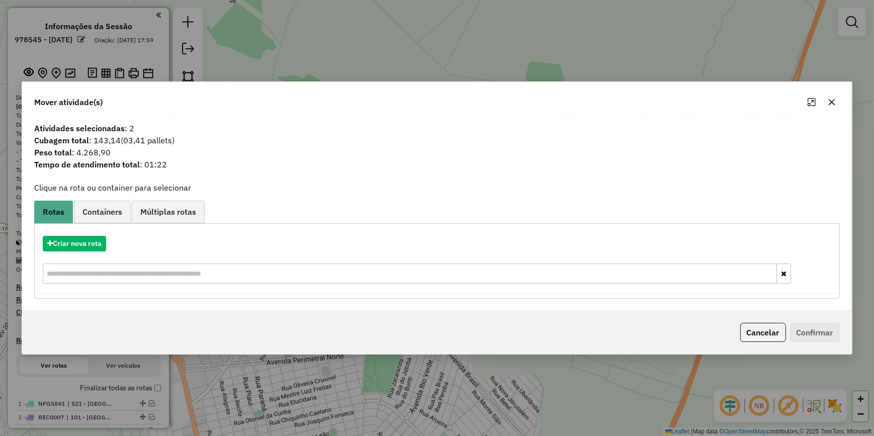
click at [830, 105] on icon "button" at bounding box center [832, 102] width 8 height 8
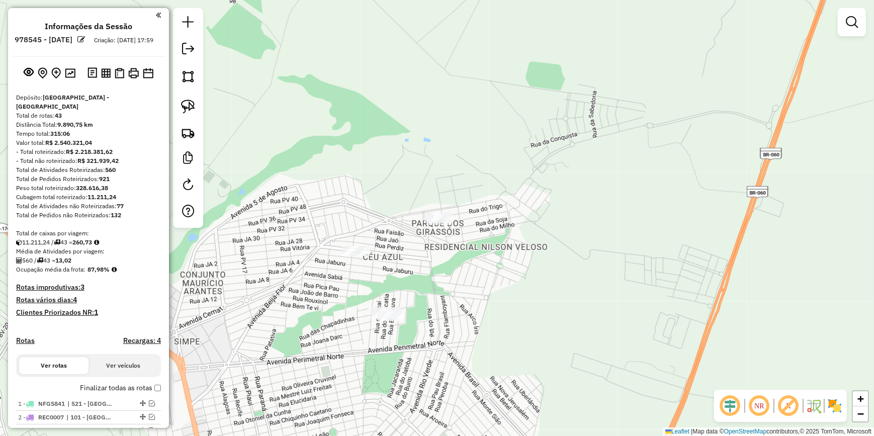
click at [604, 238] on div "Janela de atendimento Grade de atendimento Capacidade Transportadoras Veículos …" at bounding box center [437, 218] width 874 height 436
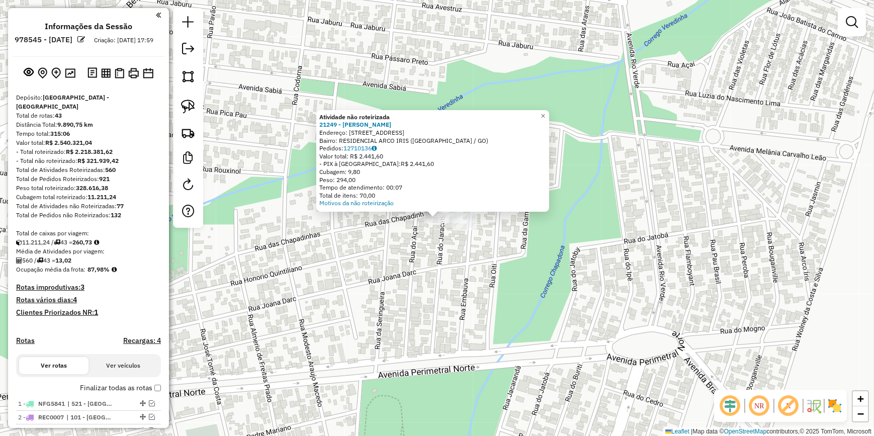
click at [537, 245] on div "Atividade não roteirizada 21249 - [PERSON_NAME] Endereço: R EMBAUVA 233 Bairro:…" at bounding box center [437, 218] width 874 height 436
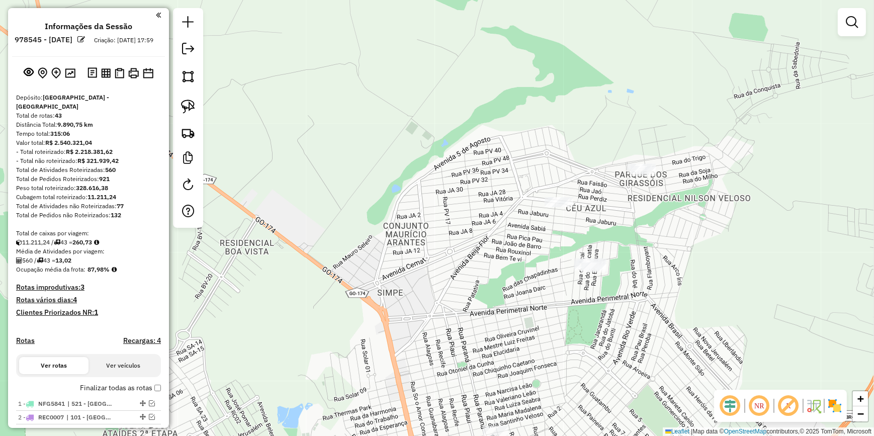
drag, startPoint x: 688, startPoint y: 254, endPoint x: 677, endPoint y: 278, distance: 26.8
click at [677, 278] on div "Janela de atendimento Grade de atendimento Capacidade Transportadoras Veículos …" at bounding box center [437, 218] width 874 height 436
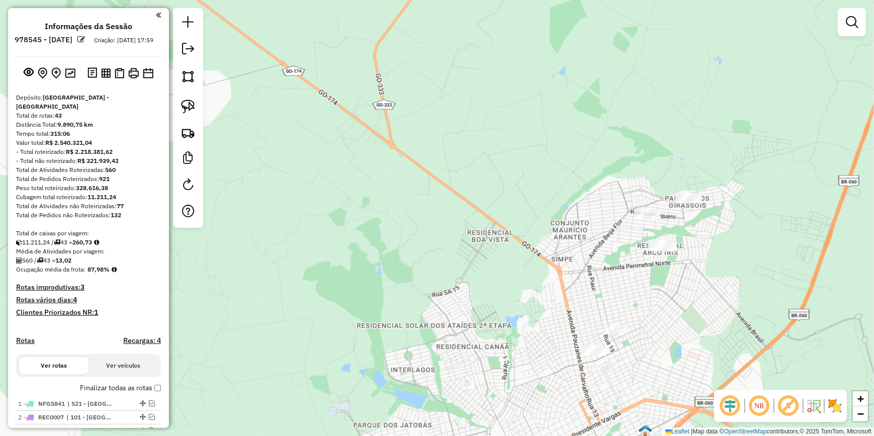
drag, startPoint x: 714, startPoint y: 238, endPoint x: 629, endPoint y: 216, distance: 88.3
click at [680, 234] on div "Janela de atendimento Grade de atendimento Capacidade Transportadoras Veículos …" at bounding box center [437, 218] width 874 height 436
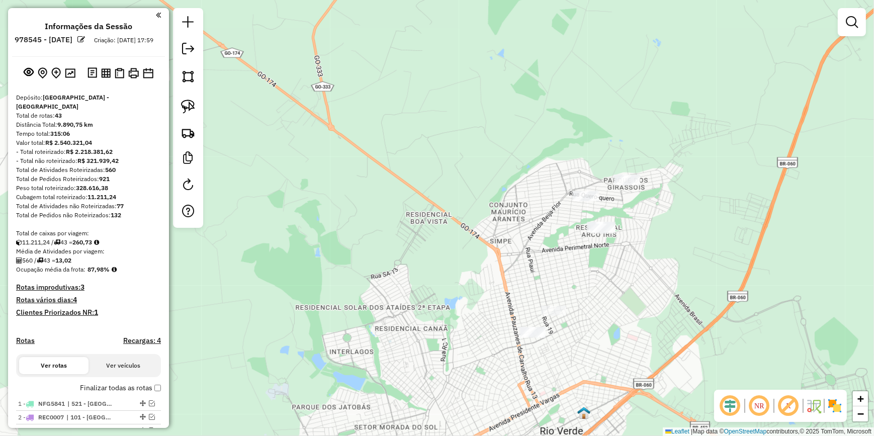
drag, startPoint x: 182, startPoint y: 101, endPoint x: 211, endPoint y: 121, distance: 35.9
click at [182, 101] on img at bounding box center [188, 107] width 14 height 14
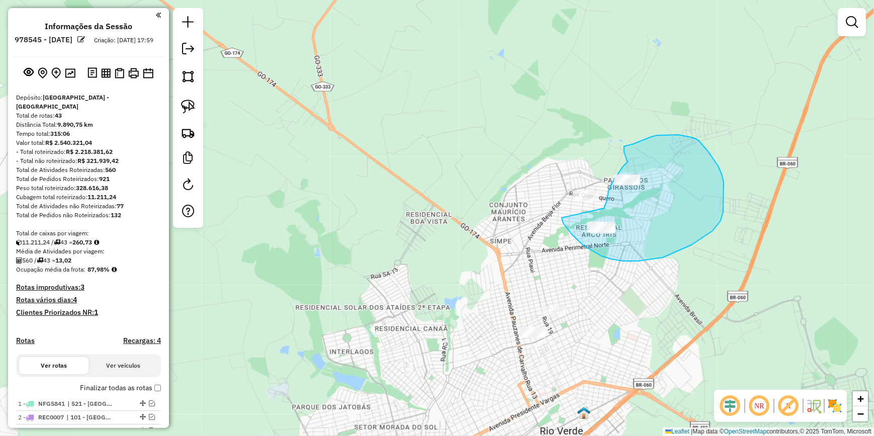
drag, startPoint x: 562, startPoint y: 218, endPoint x: 601, endPoint y: 217, distance: 39.2
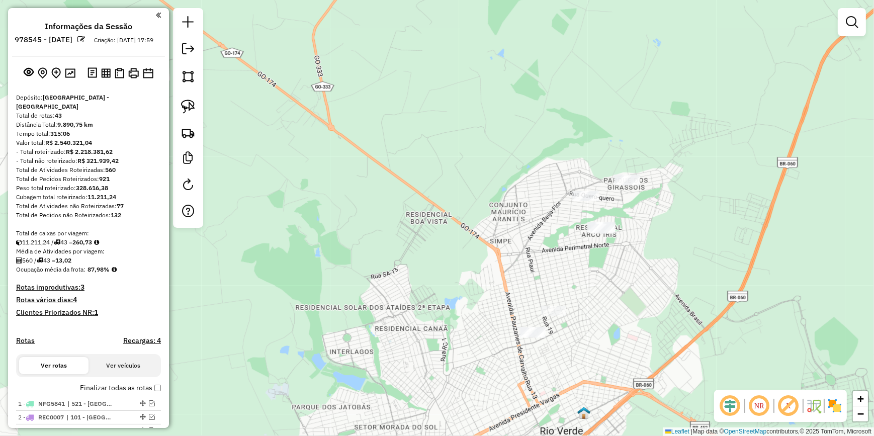
drag, startPoint x: 481, startPoint y: 364, endPoint x: 562, endPoint y: 91, distance: 284.9
click at [562, 91] on div "Janela de atendimento Grade de atendimento Capacidade Transportadoras Veículos …" at bounding box center [437, 218] width 874 height 436
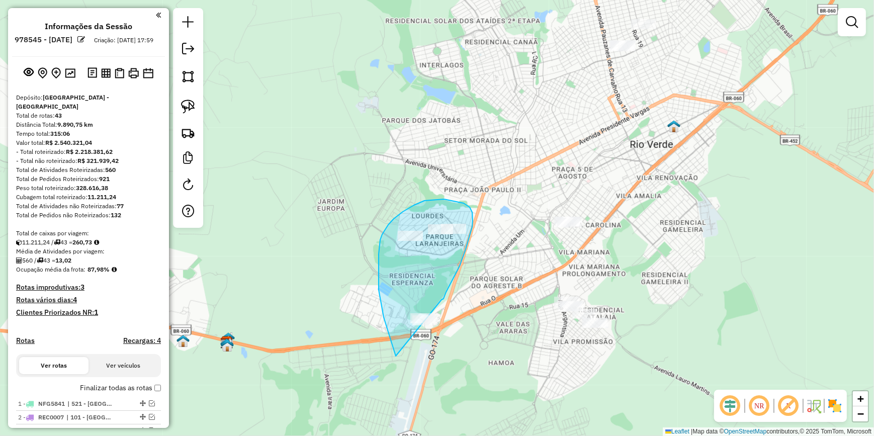
drag, startPoint x: 442, startPoint y: 300, endPoint x: 437, endPoint y: 374, distance: 74.1
click at [437, 374] on div "Janela de atendimento Grade de atendimento Capacidade Transportadoras Veículos …" at bounding box center [437, 218] width 874 height 436
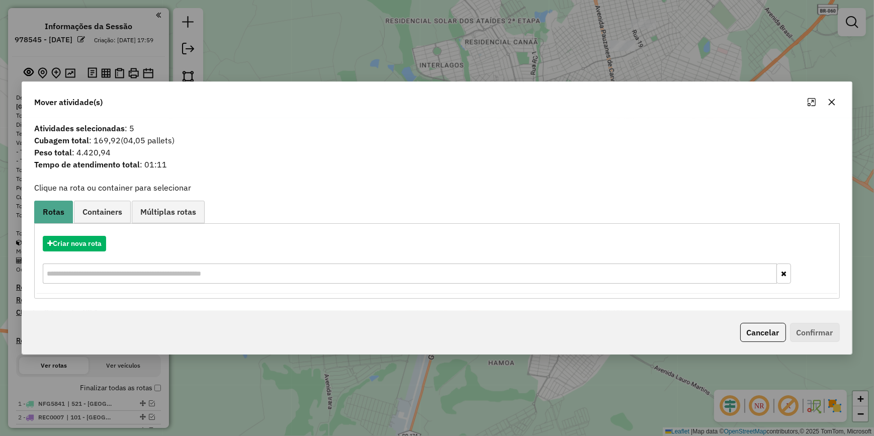
click at [829, 104] on icon "button" at bounding box center [831, 102] width 7 height 7
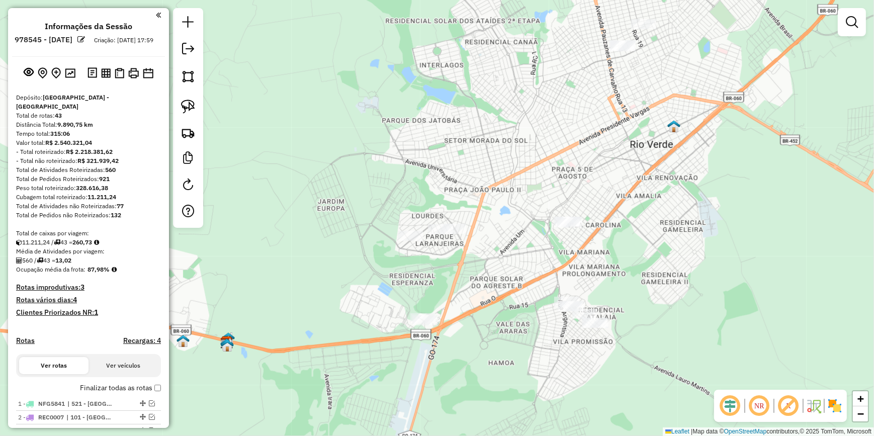
click at [649, 261] on div "Janela de atendimento Grade de atendimento Capacidade Transportadoras Veículos …" at bounding box center [437, 218] width 874 height 436
click at [315, 263] on div "Janela de atendimento Grade de atendimento Capacidade Transportadoras Veículos …" at bounding box center [437, 218] width 874 height 436
click at [290, 199] on div "Janela de atendimento Grade de atendimento Capacidade Transportadoras Veículos …" at bounding box center [437, 218] width 874 height 436
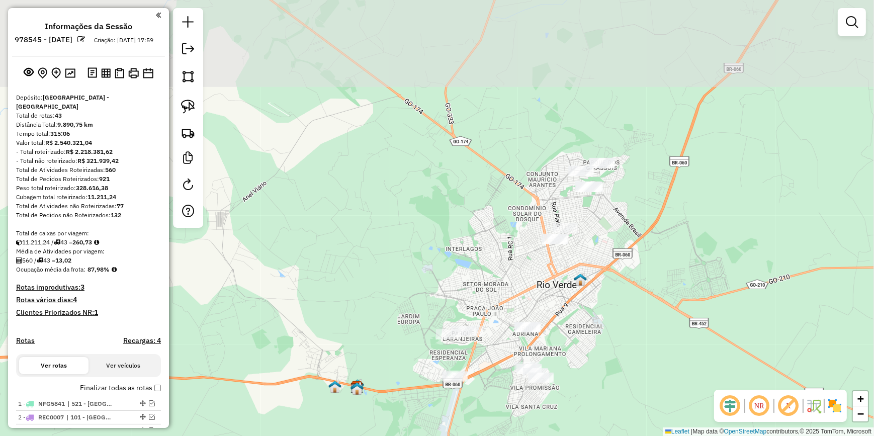
drag, startPoint x: 503, startPoint y: 258, endPoint x: 483, endPoint y: 375, distance: 118.8
click at [483, 375] on div "Janela de atendimento Grade de atendimento Capacidade Transportadoras Veículos …" at bounding box center [437, 218] width 874 height 436
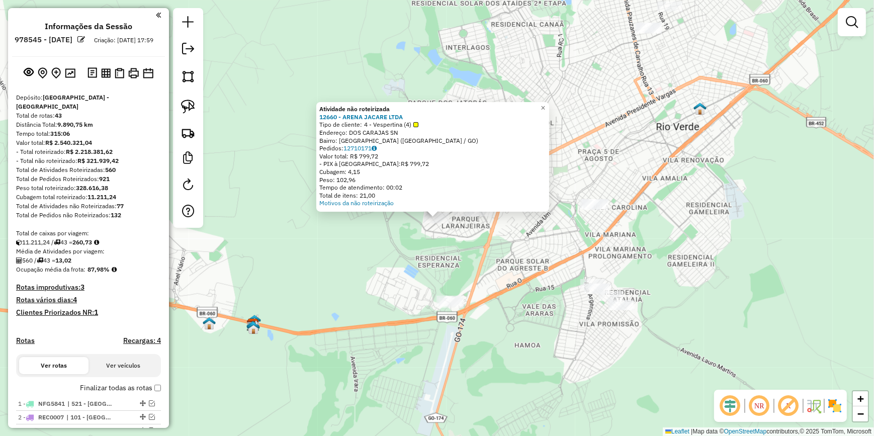
click at [467, 231] on div "Atividade não roteirizada 12660 - ARENA JACARE LTDA Tipo de cliente: 4 - Vesper…" at bounding box center [437, 218] width 874 height 436
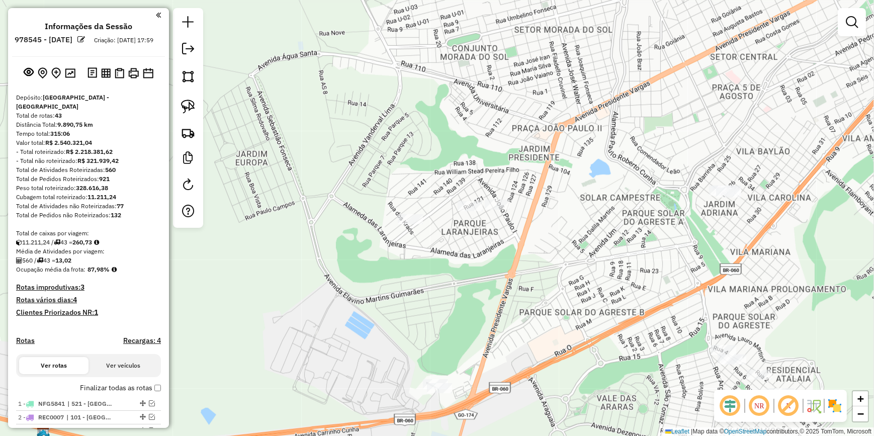
click at [462, 211] on div at bounding box center [470, 206] width 25 height 10
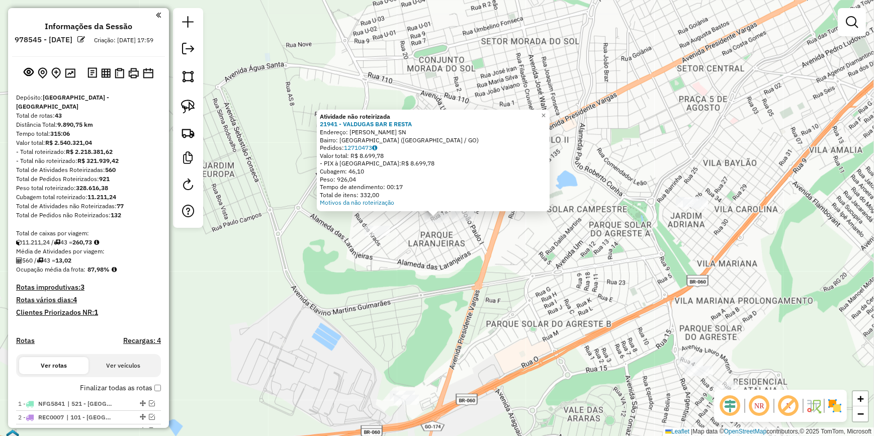
click at [426, 258] on div "Atividade não roteirizada 21941 - VALDUGAS BAR E RESTA Endereço: TUPININKINS SN…" at bounding box center [437, 218] width 874 height 436
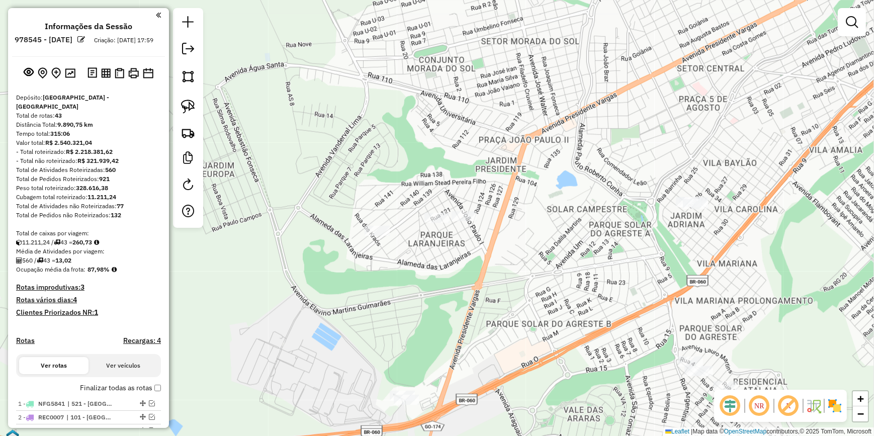
click at [462, 221] on div at bounding box center [464, 216] width 25 height 10
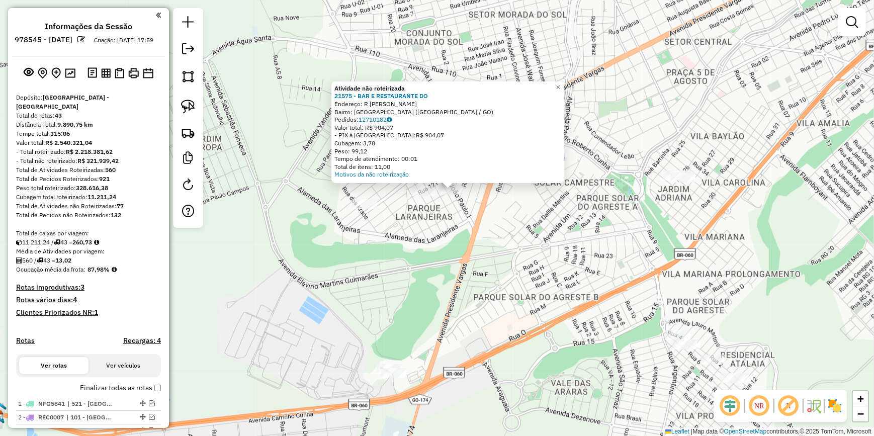
drag, startPoint x: 438, startPoint y: 274, endPoint x: 501, endPoint y: 175, distance: 117.8
click at [497, 176] on div "Atividade não roteirizada 21575 - BAR E RESTAURANTE DO Endereço: R [PERSON_NAME…" at bounding box center [437, 218] width 874 height 436
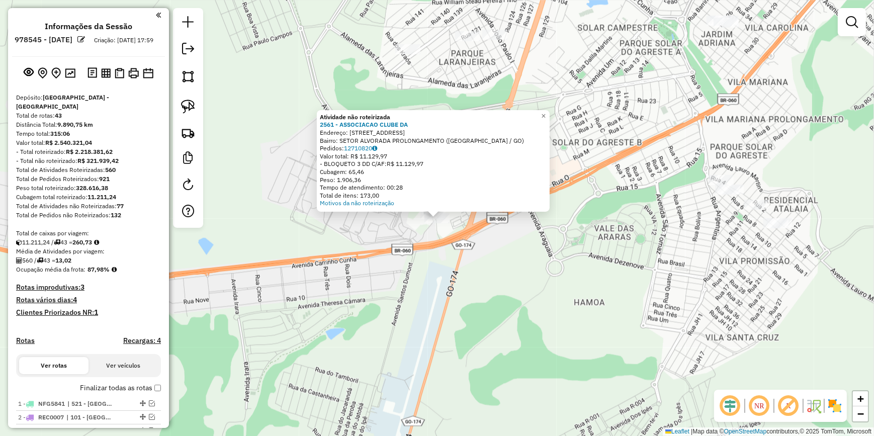
click at [442, 299] on div "Atividade não roteirizada 2561 - ASSOCIACAO CLUBE DA Endereço: [STREET_ADDRESS]…" at bounding box center [437, 218] width 874 height 436
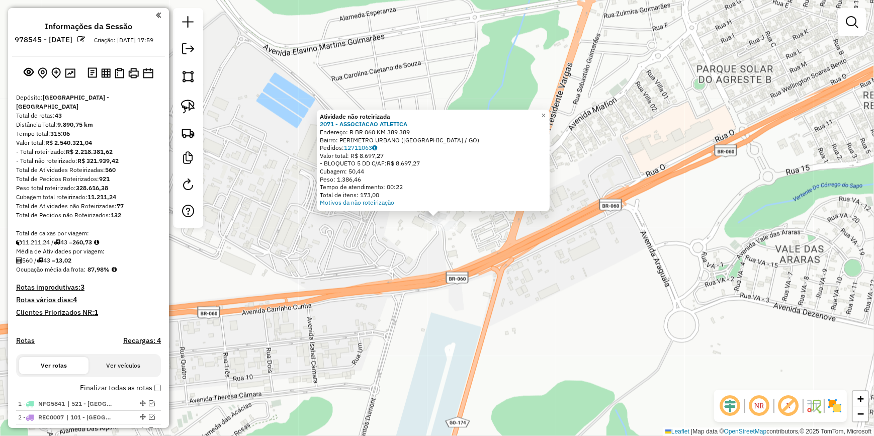
click at [402, 358] on div "Atividade não roteirizada 2071 - ASSOCIACAO ATLETICA Endereço: R BR 060 KM 389 …" at bounding box center [437, 218] width 874 height 436
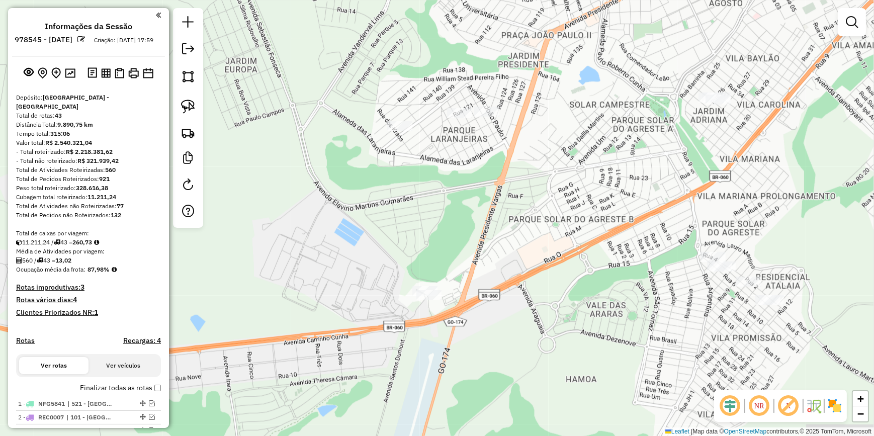
drag, startPoint x: 623, startPoint y: 301, endPoint x: 497, endPoint y: 328, distance: 129.0
click at [509, 329] on div "Janela de atendimento Grade de atendimento Capacidade Transportadoras Veículos …" at bounding box center [437, 218] width 874 height 436
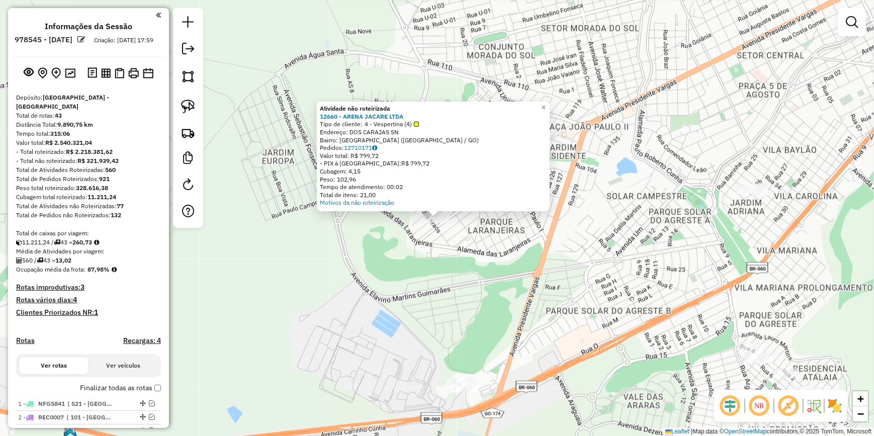
click at [445, 292] on div "Atividade não roteirizada 12660 - ARENA JACARE LTDA Tipo de cliente: 4 - Vesper…" at bounding box center [437, 218] width 874 height 436
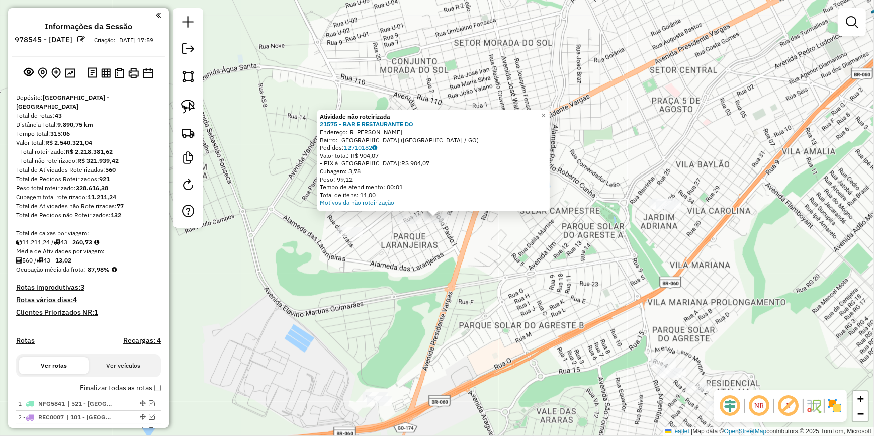
click at [375, 412] on div "Atividade não roteirizada 21575 - BAR E RESTAURANTE DO Endereço: R [PERSON_NAME…" at bounding box center [437, 218] width 874 height 436
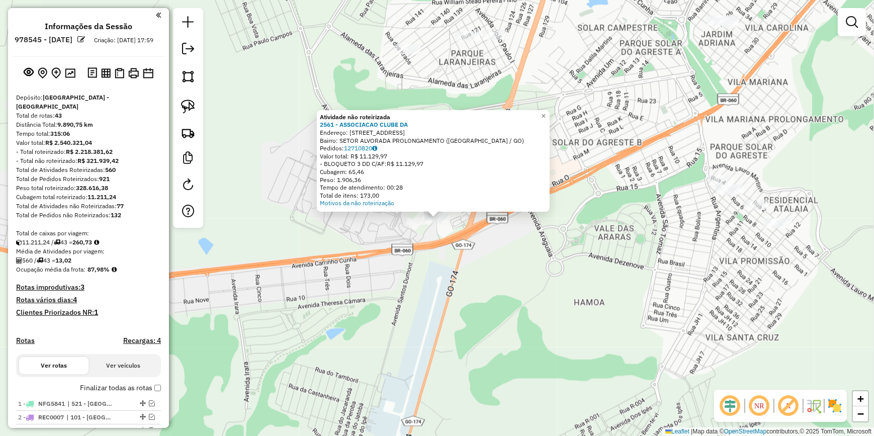
click at [332, 261] on div "Atividade não roteirizada 2561 - ASSOCIACAO CLUBE DA Endereço: [STREET_ADDRESS]…" at bounding box center [437, 218] width 874 height 436
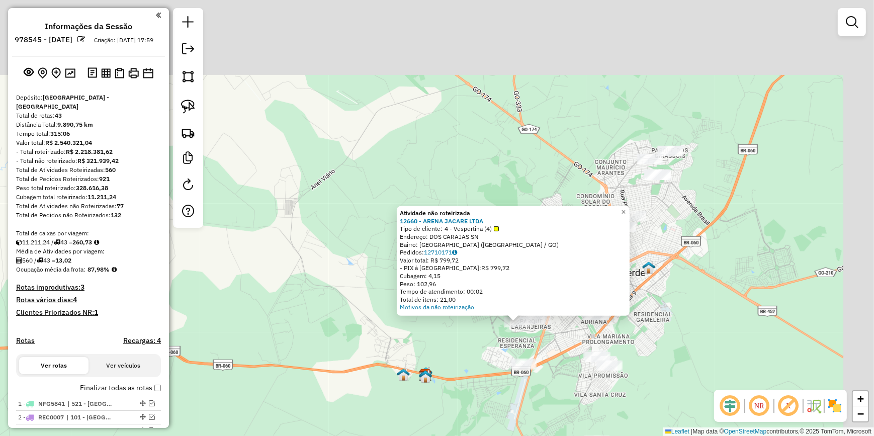
drag, startPoint x: 784, startPoint y: 138, endPoint x: 576, endPoint y: 343, distance: 292.0
click at [598, 352] on div "Atividade não roteirizada 12660 - ARENA JACARE LTDA Tipo de cliente: 4 - Vesper…" at bounding box center [437, 218] width 874 height 436
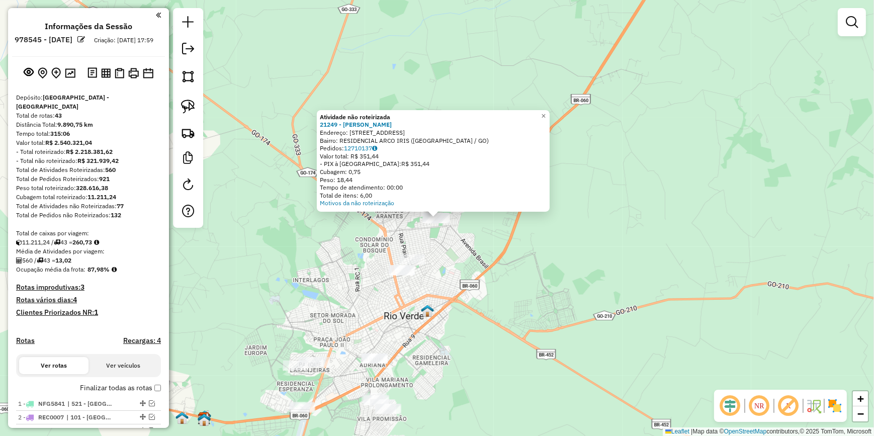
click at [638, 301] on div "Atividade não roteirizada 21249 - [PERSON_NAME] Endereço: R EMBAUVA 233 Bairro:…" at bounding box center [437, 218] width 874 height 436
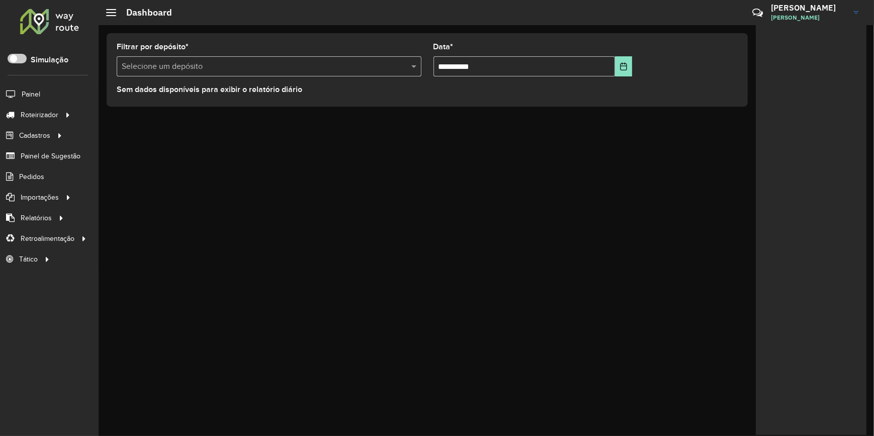
click at [394, 250] on div "**********" at bounding box center [487, 230] width 776 height 411
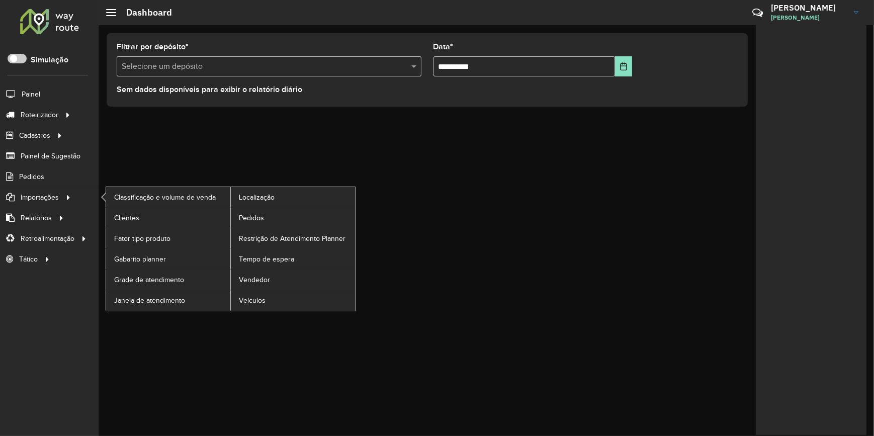
click at [104, 188] on ul "Classificação e volume de venda Clientes Fator tipo produto Gabarito planner Gr…" at bounding box center [222, 249] width 252 height 124
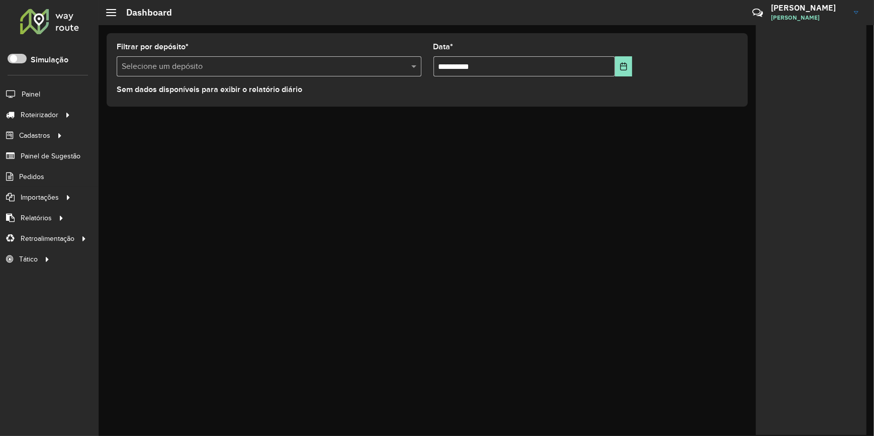
click at [271, 133] on div "**********" at bounding box center [487, 230] width 776 height 411
